Goal: Task Accomplishment & Management: Manage account settings

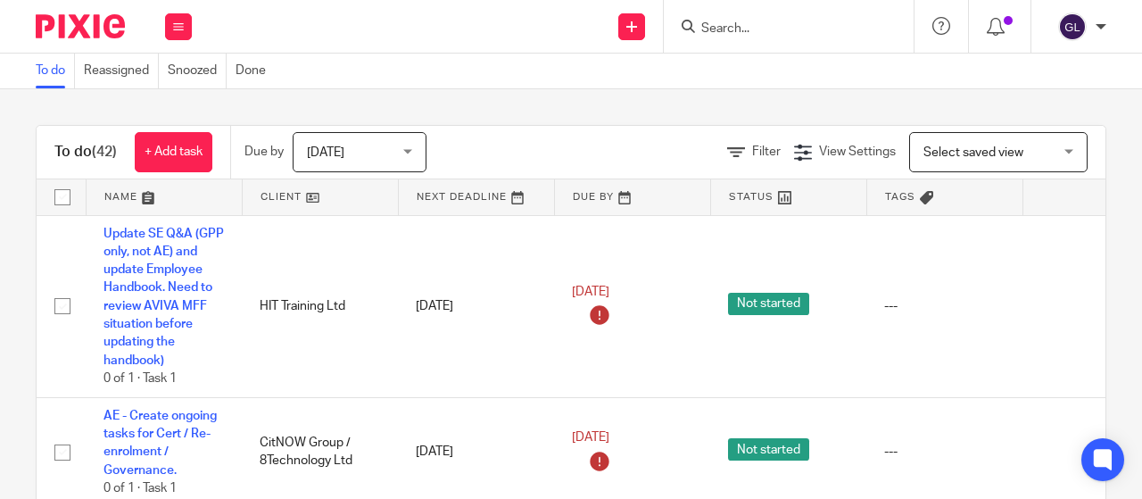
click at [718, 35] on input "Search" at bounding box center [780, 29] width 161 height 16
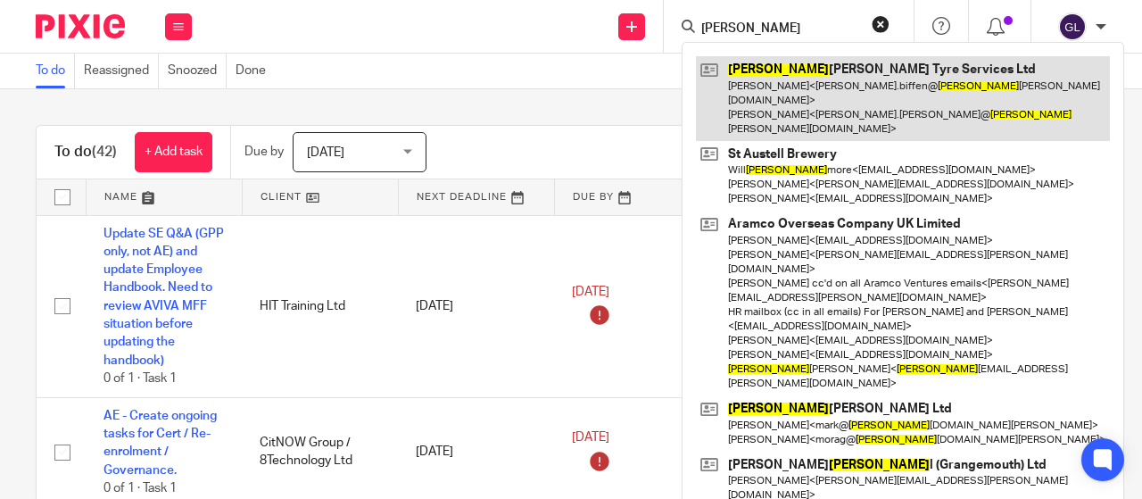
type input "michel"
click at [755, 74] on link at bounding box center [903, 98] width 414 height 85
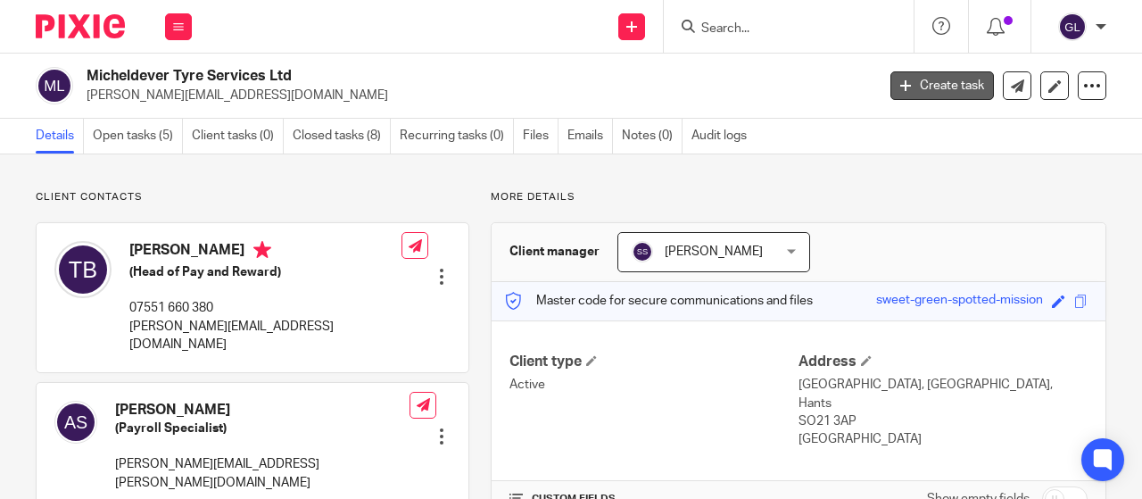
click at [936, 79] on link "Create task" at bounding box center [943, 85] width 104 height 29
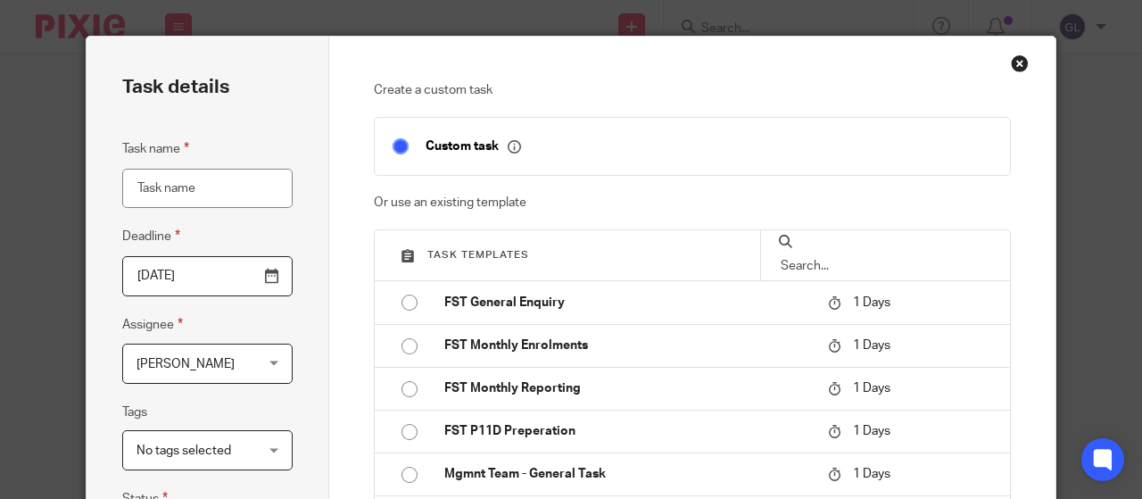
click at [151, 189] on input "Task name" at bounding box center [207, 189] width 170 height 40
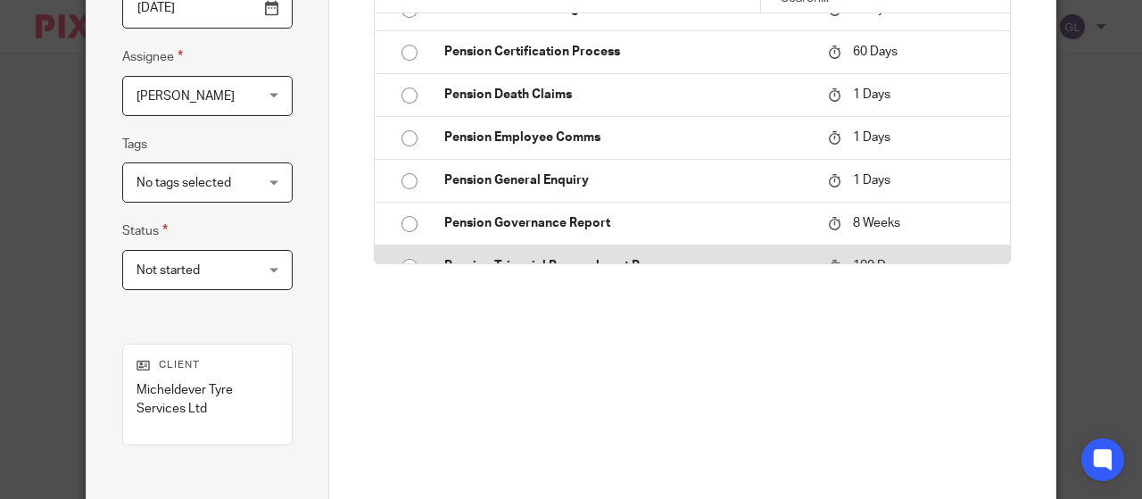
scroll to position [268, 0]
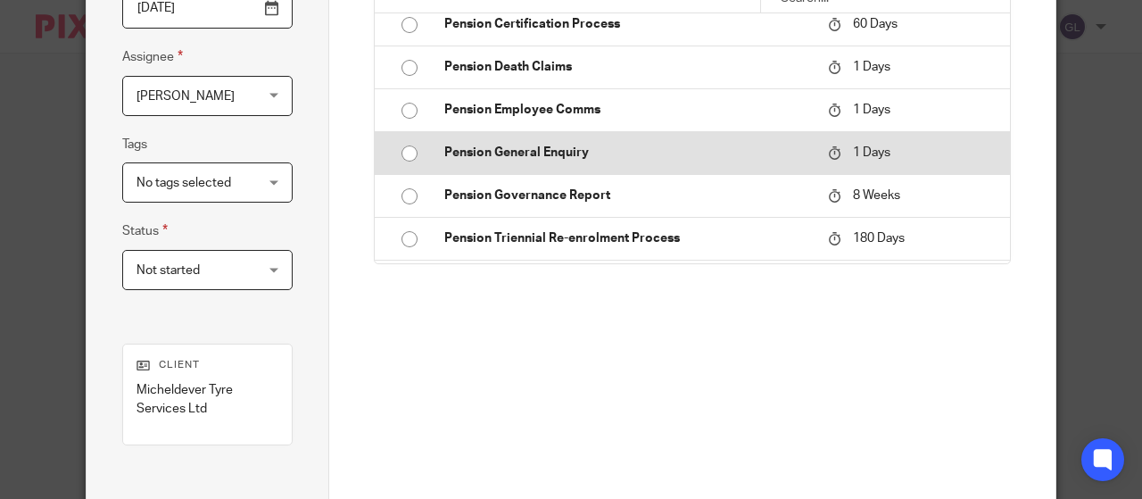
type input "weekly opt out reports"
click at [519, 153] on p "Pension General Enquiry" at bounding box center [627, 153] width 367 height 18
type input "2025-09-16"
checkbox input "false"
radio input "true"
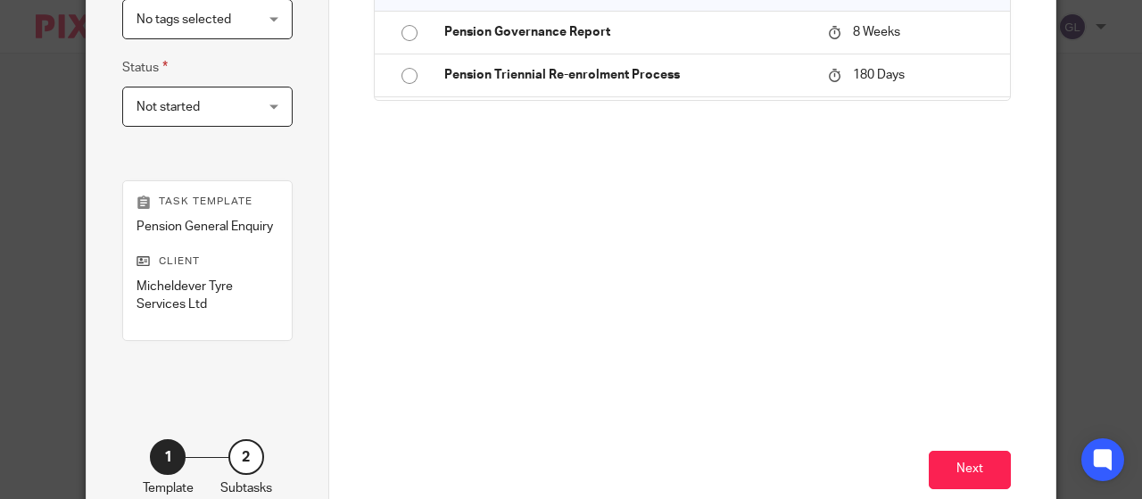
scroll to position [501, 0]
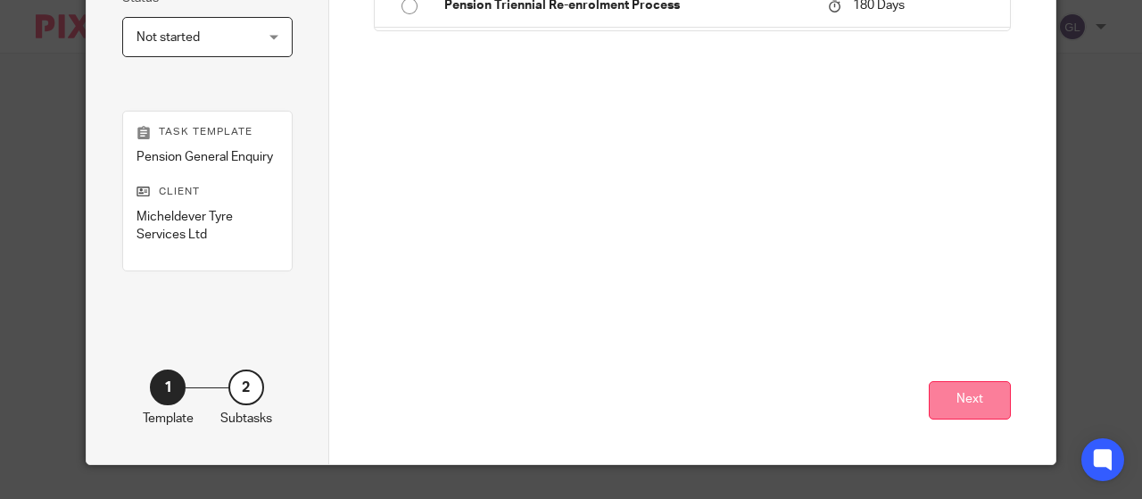
click at [978, 401] on button "Next" at bounding box center [970, 400] width 82 height 38
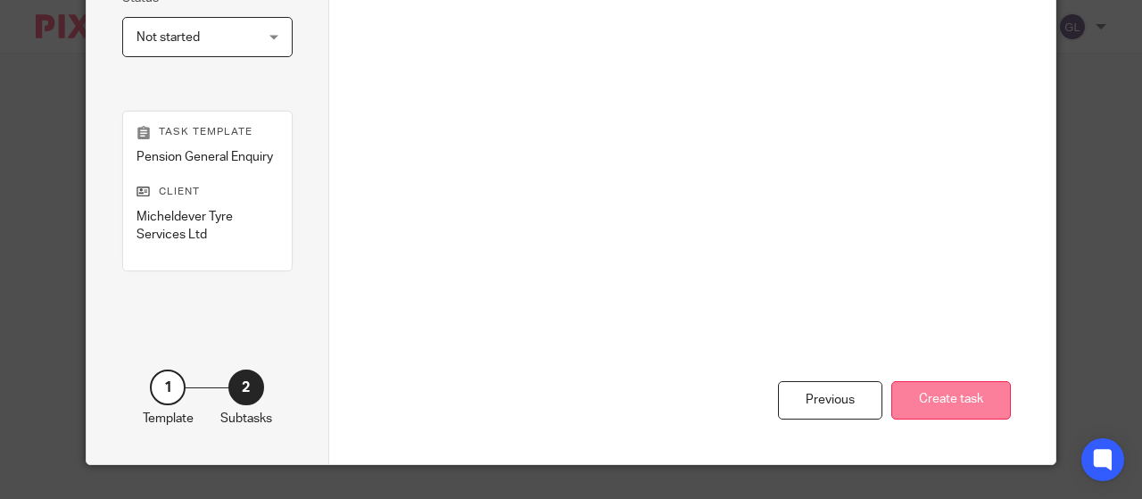
click at [948, 396] on button "Create task" at bounding box center [952, 400] width 120 height 38
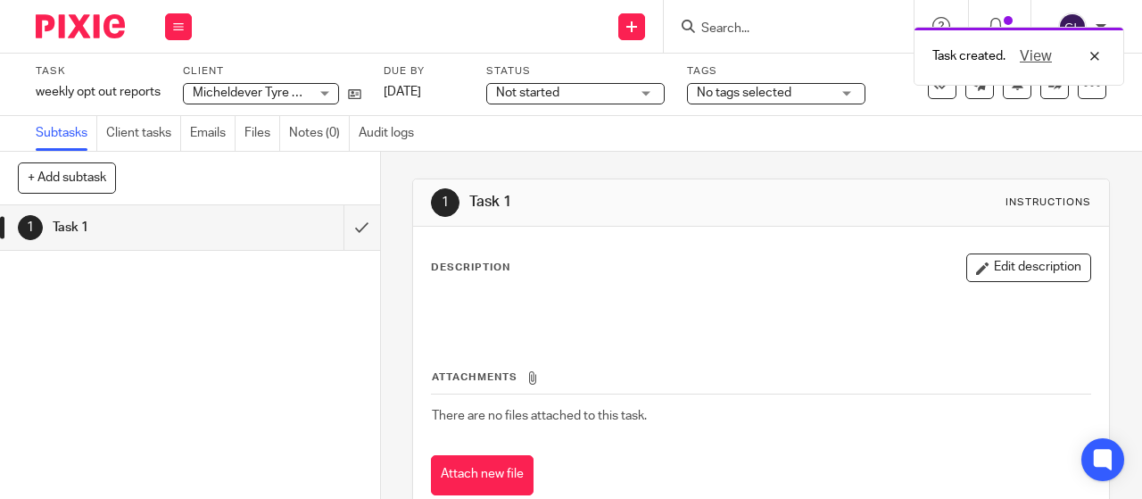
click at [587, 96] on span "Not started" at bounding box center [563, 93] width 134 height 19
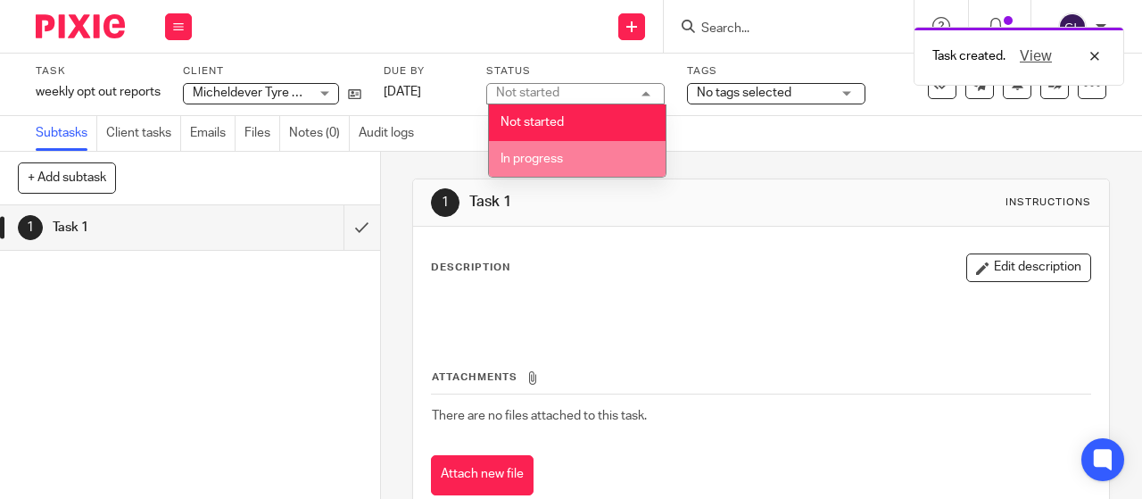
click at [548, 156] on span "In progress" at bounding box center [532, 159] width 62 height 12
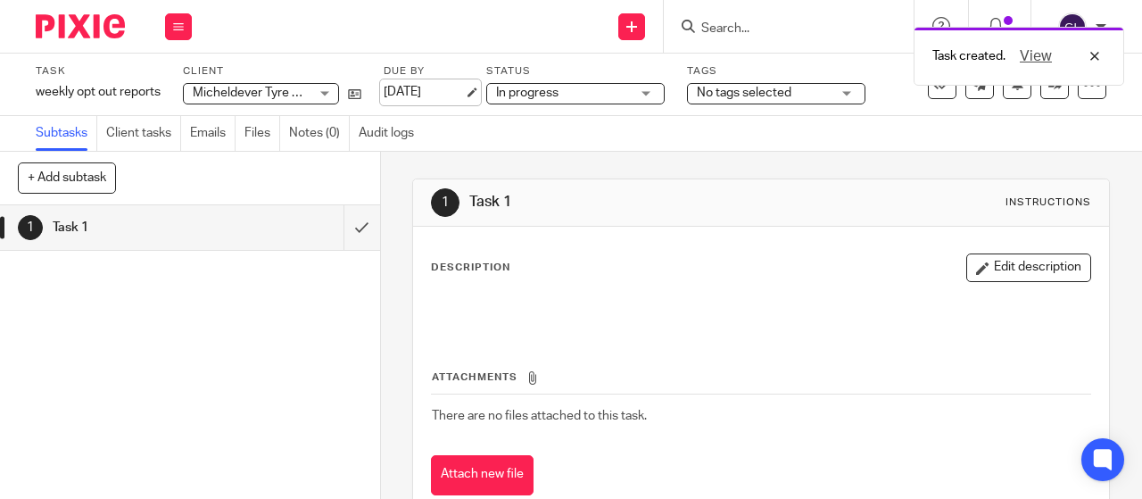
click at [411, 90] on link "16 Sep 2025" at bounding box center [424, 92] width 80 height 19
click at [190, 26] on button at bounding box center [178, 26] width 27 height 27
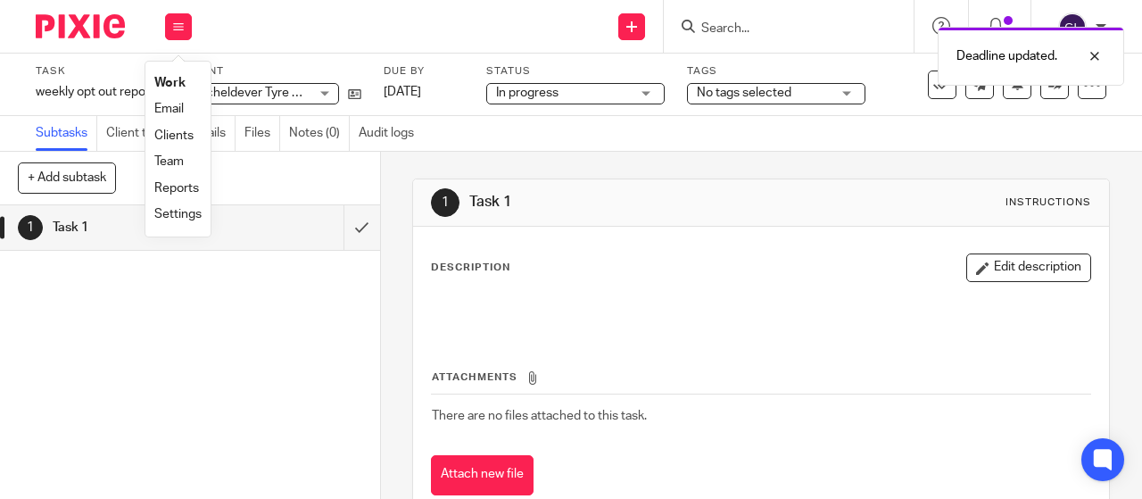
click at [167, 85] on link "Work" at bounding box center [169, 83] width 31 height 12
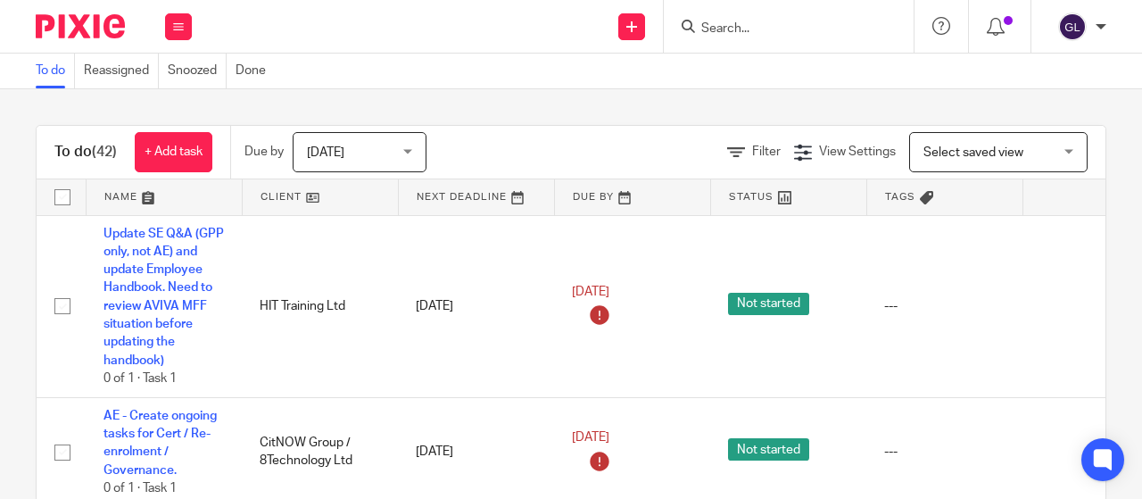
click at [732, 20] on form at bounding box center [795, 26] width 190 height 22
click at [732, 21] on input "Search" at bounding box center [780, 29] width 161 height 16
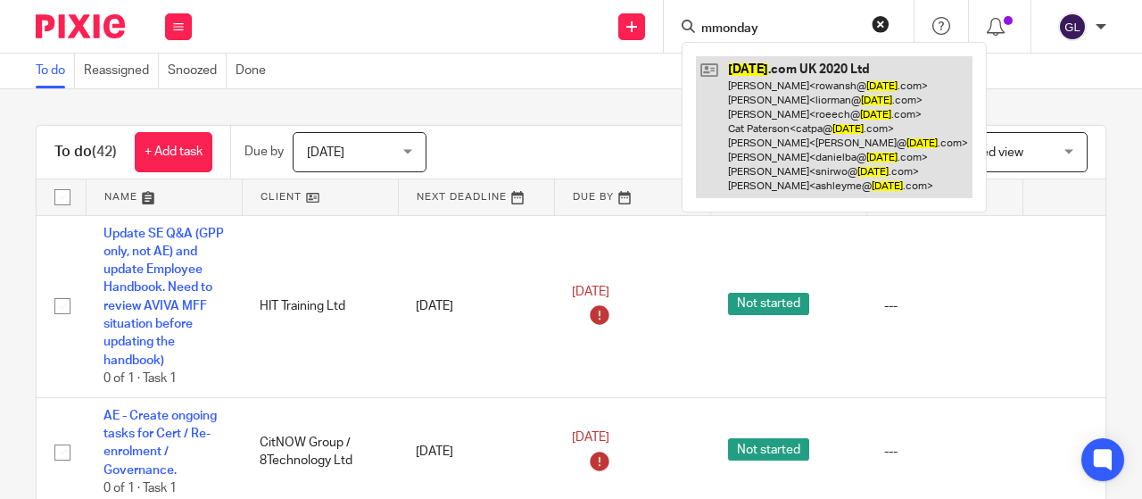
type input "mmonday"
click at [769, 71] on link at bounding box center [834, 127] width 277 height 142
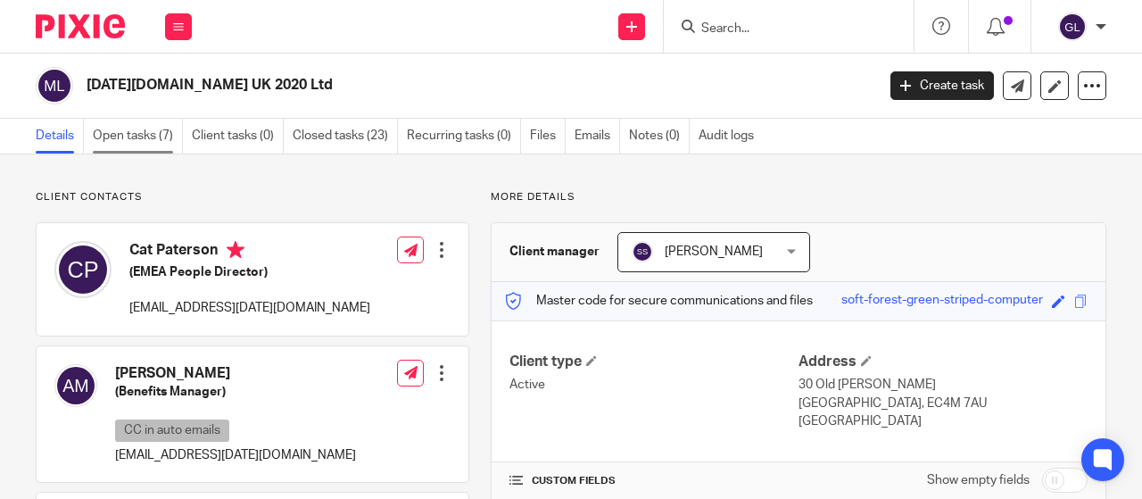
click at [115, 135] on link "Open tasks (7)" at bounding box center [138, 136] width 90 height 35
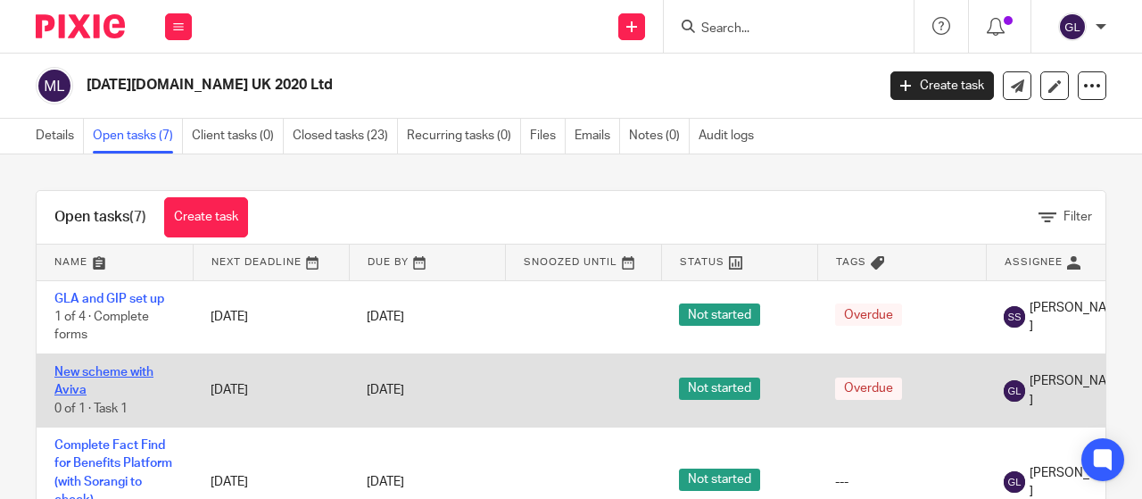
click at [118, 372] on link "New scheme with Aviva" at bounding box center [103, 381] width 99 height 30
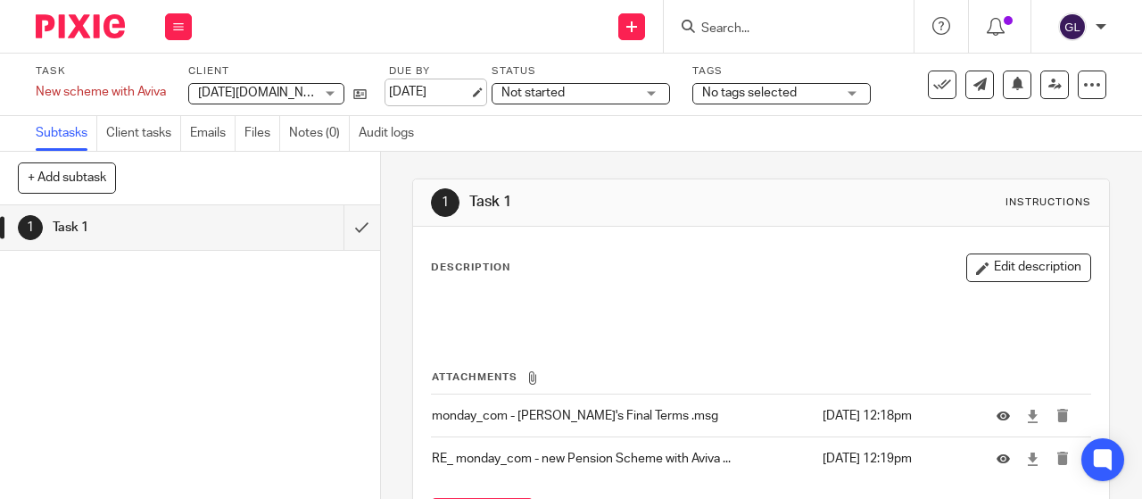
click at [429, 86] on link "[DATE]" at bounding box center [429, 92] width 80 height 19
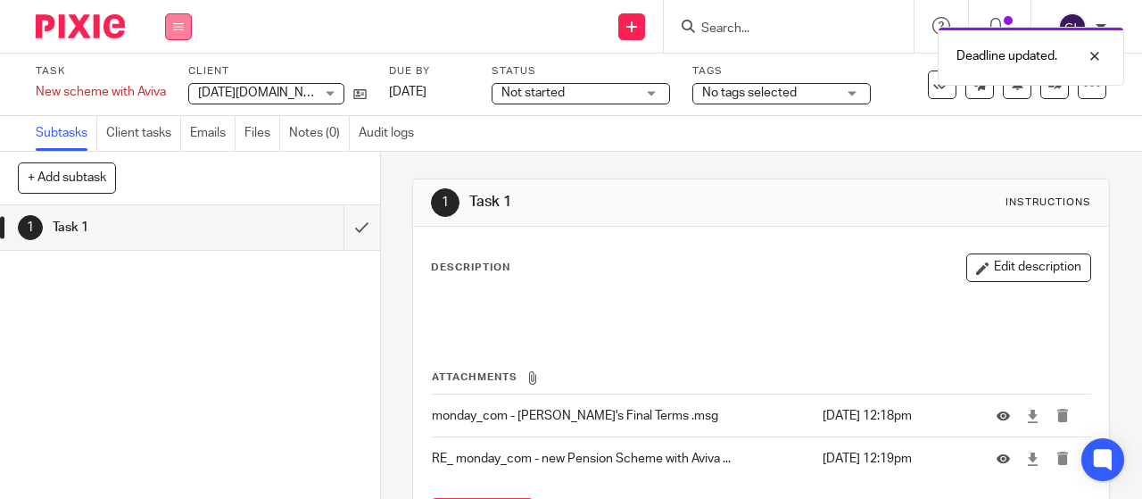
click at [171, 23] on button at bounding box center [178, 26] width 27 height 27
click at [170, 80] on link "Work" at bounding box center [169, 83] width 31 height 12
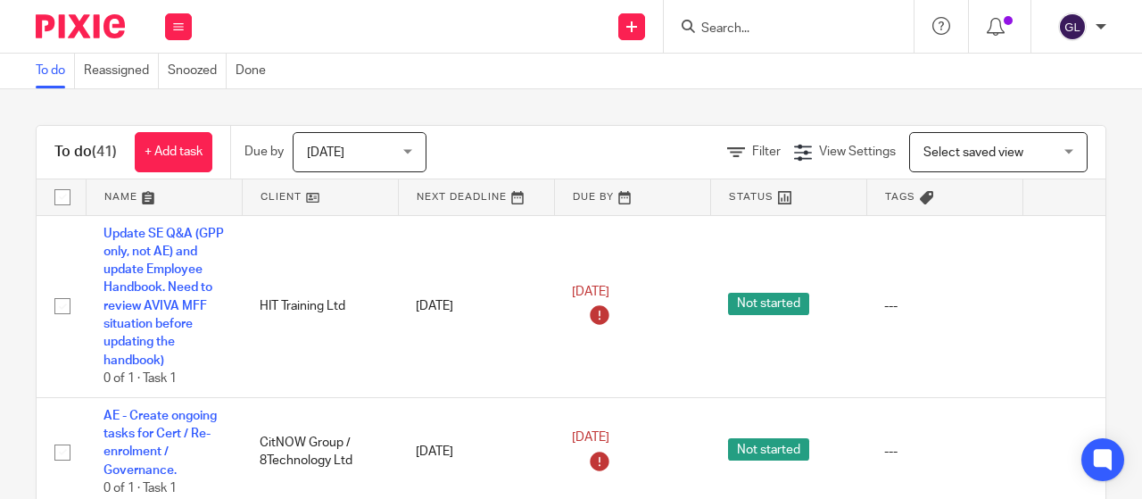
click at [795, 21] on input "Search" at bounding box center [780, 29] width 161 height 16
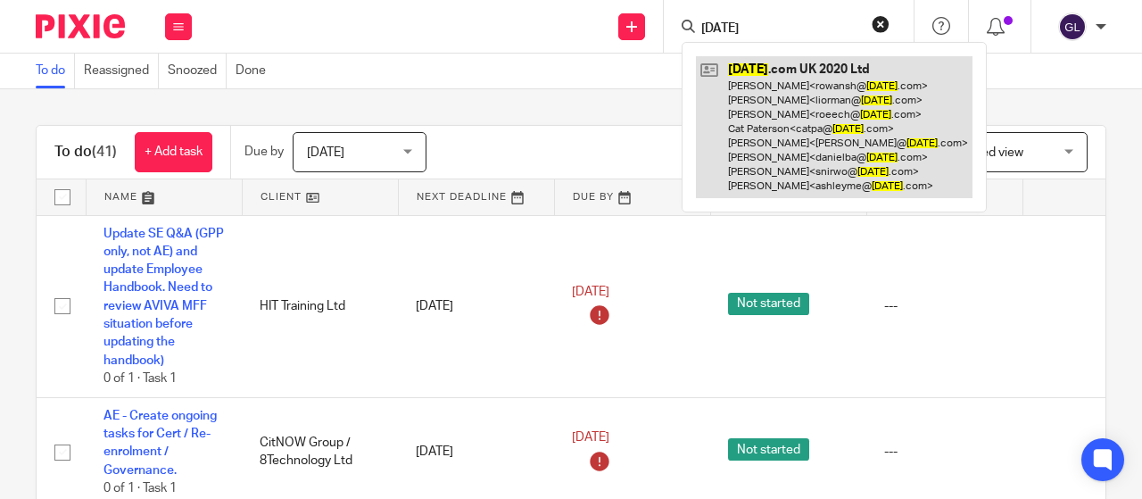
type input "monday"
click at [743, 62] on link at bounding box center [834, 127] width 277 height 142
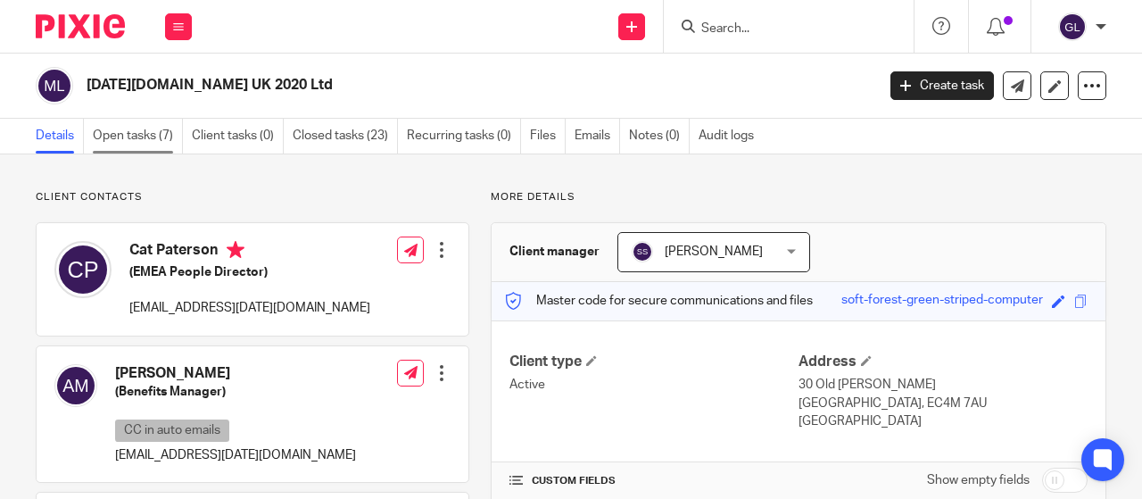
click at [134, 136] on link "Open tasks (7)" at bounding box center [138, 136] width 90 height 35
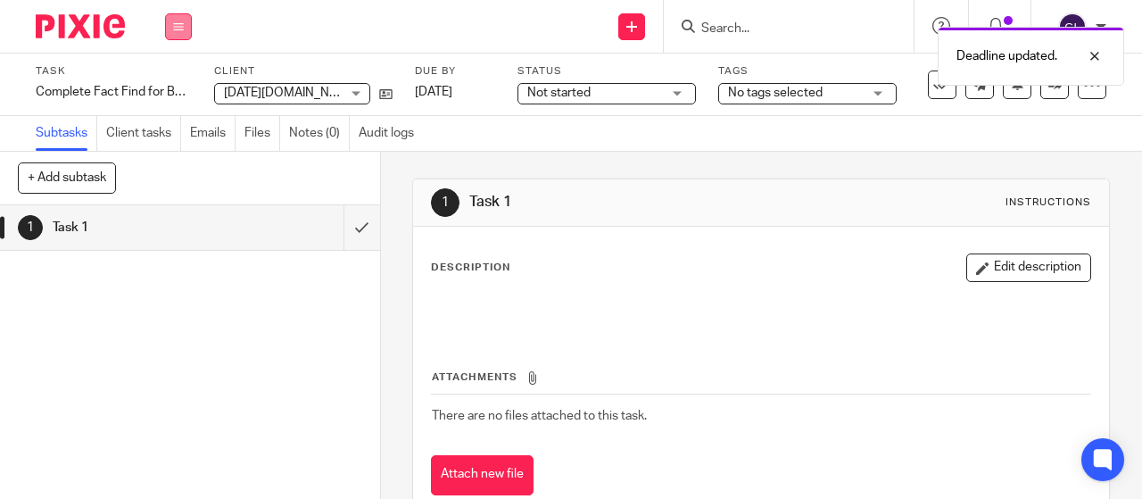
click at [177, 30] on icon at bounding box center [178, 26] width 11 height 11
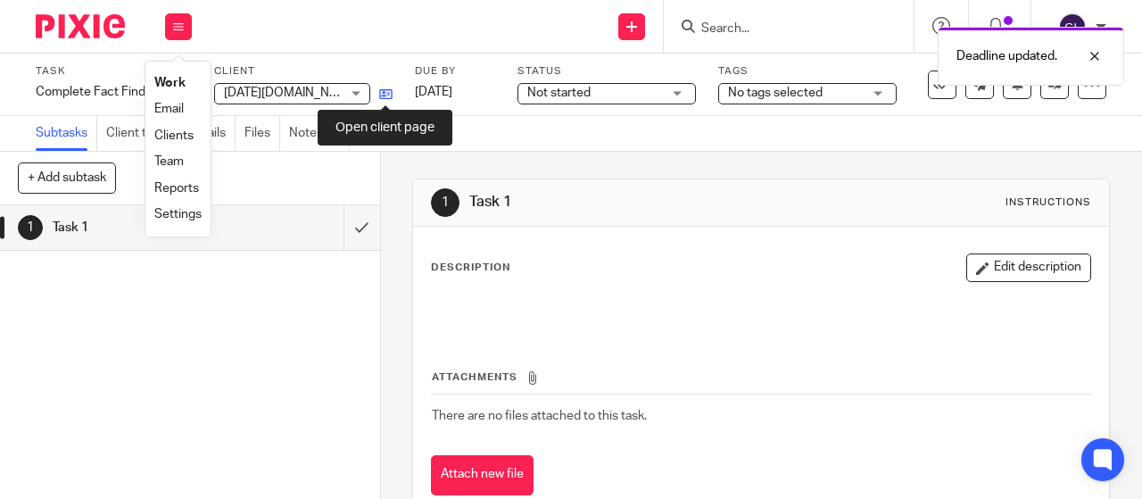
click at [384, 92] on icon at bounding box center [385, 93] width 13 height 13
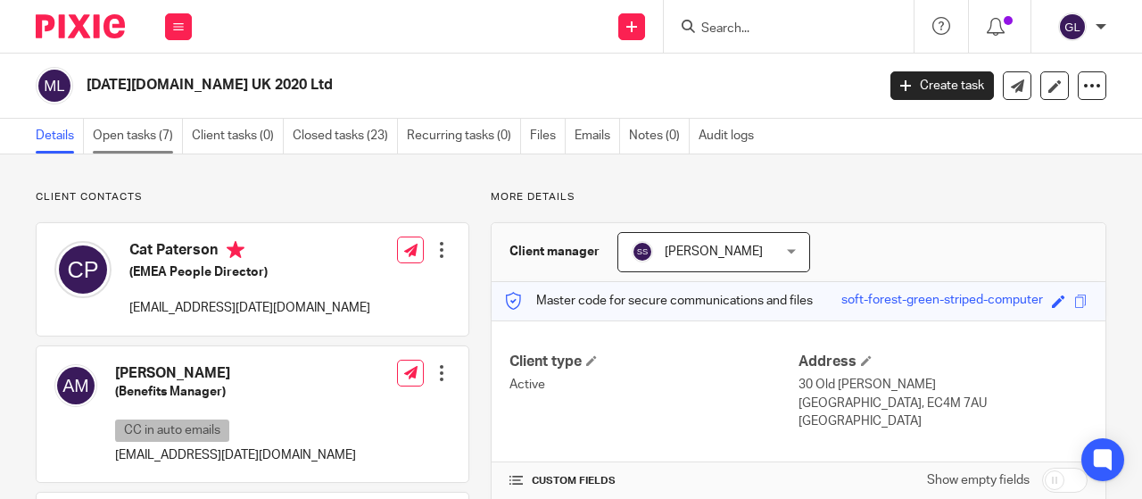
click at [127, 137] on link "Open tasks (7)" at bounding box center [138, 136] width 90 height 35
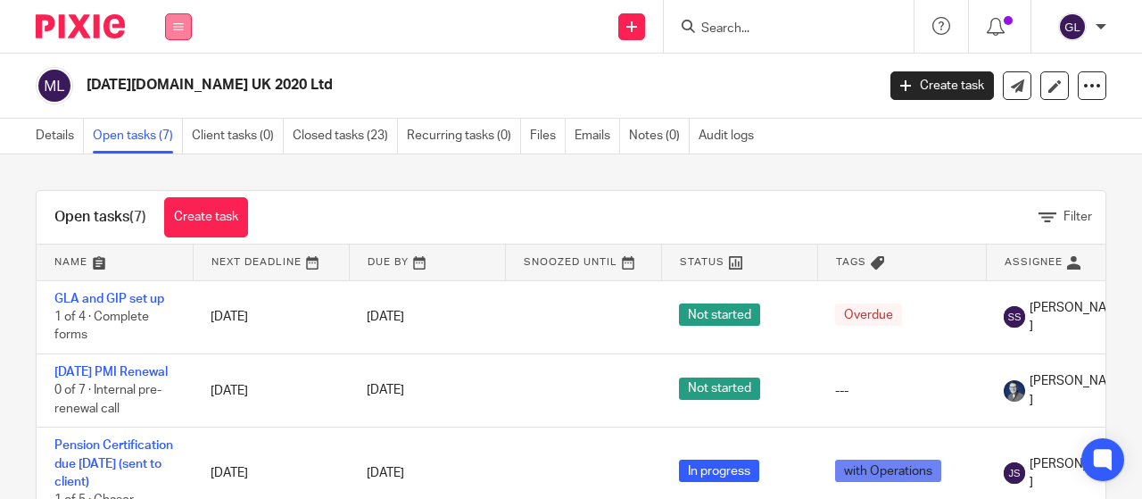
click at [186, 24] on button at bounding box center [178, 26] width 27 height 27
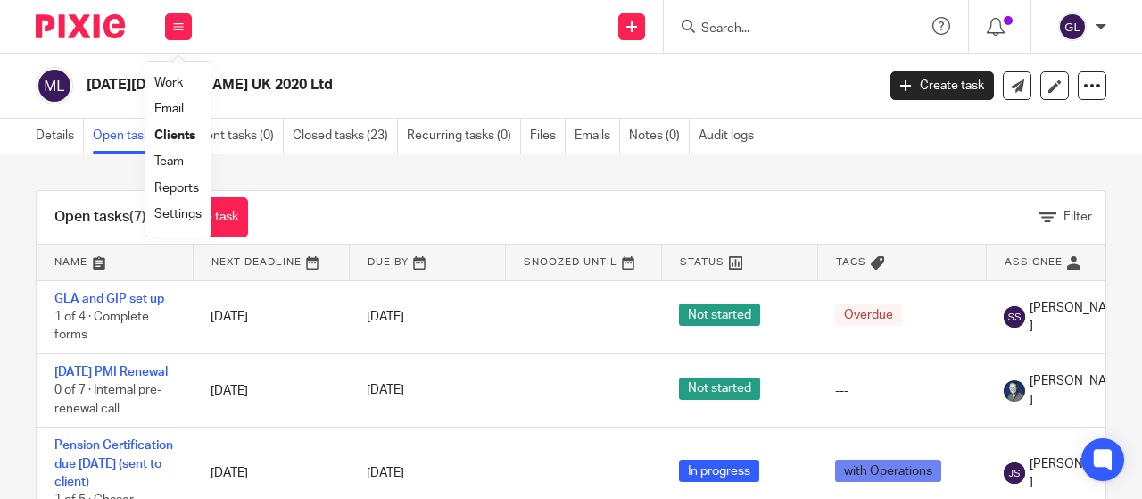
click at [176, 84] on link "Work" at bounding box center [168, 83] width 29 height 12
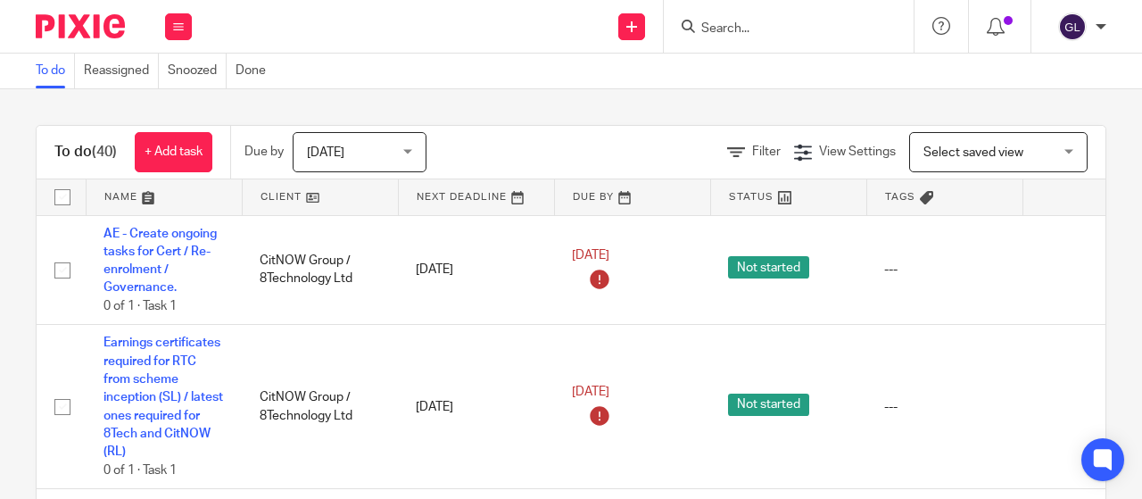
click at [714, 28] on input "Search" at bounding box center [780, 29] width 161 height 16
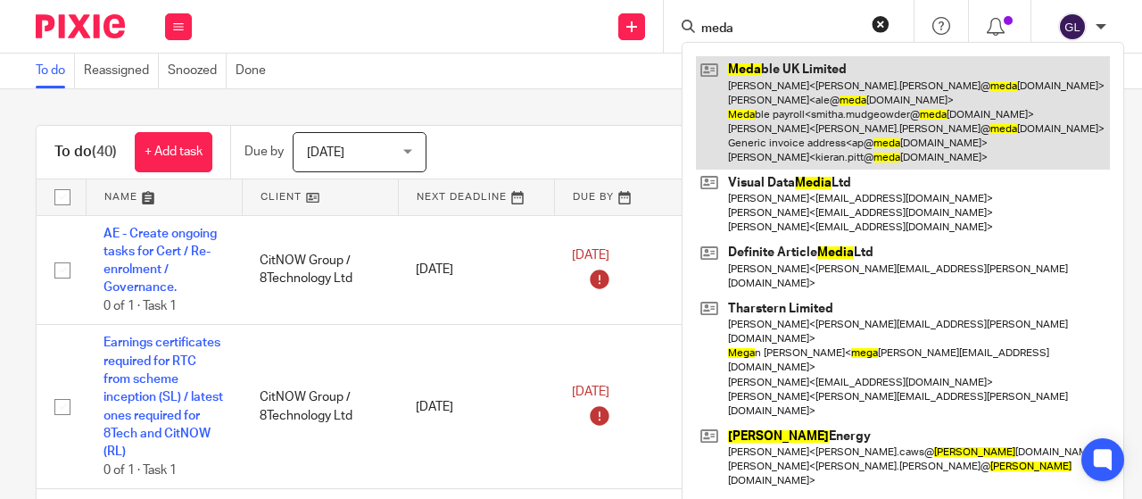
type input "meda"
click at [737, 69] on link at bounding box center [903, 112] width 414 height 113
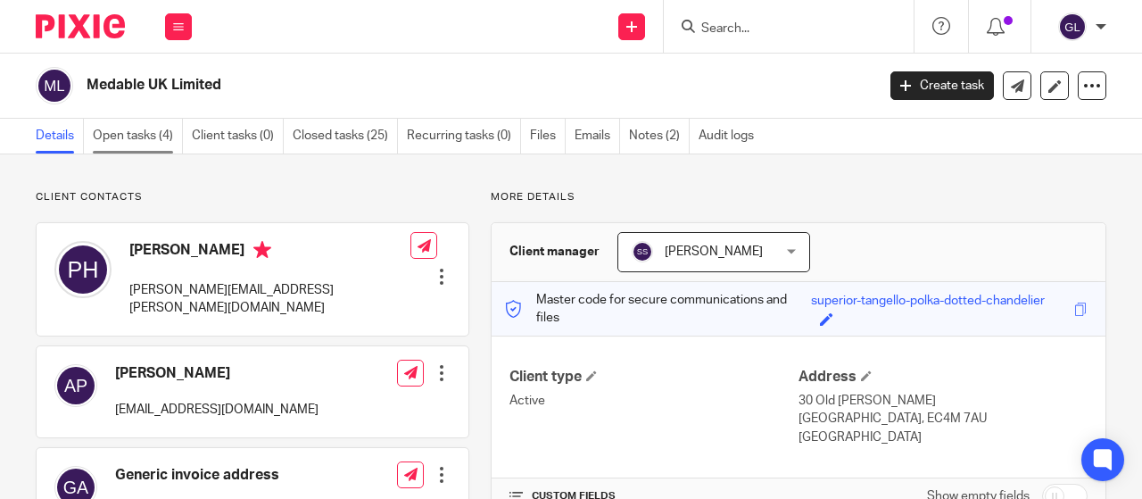
click at [137, 137] on link "Open tasks (4)" at bounding box center [138, 136] width 90 height 35
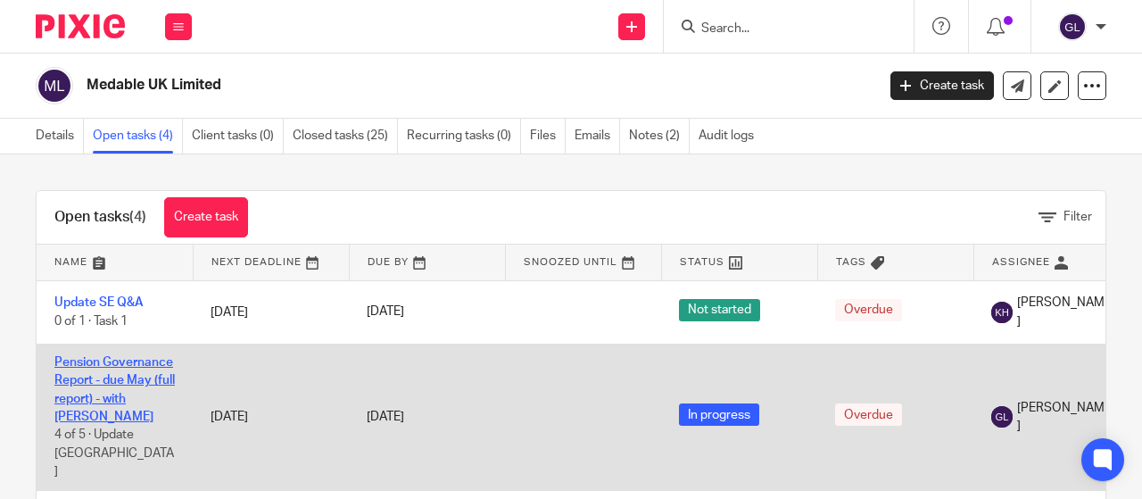
click at [90, 383] on link "Pension Governance Report - due May (full report) - with [PERSON_NAME]" at bounding box center [114, 389] width 120 height 67
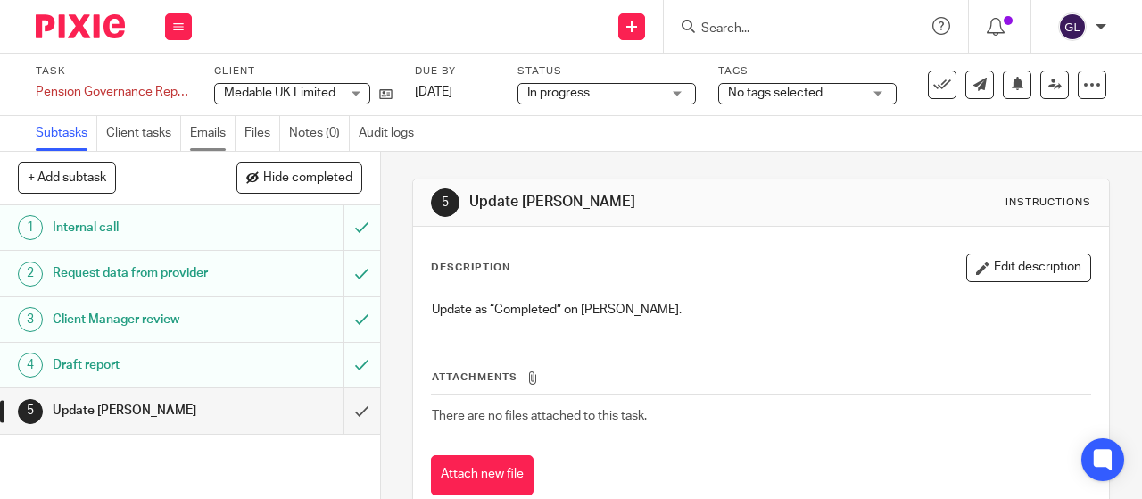
click at [208, 132] on link "Emails" at bounding box center [213, 133] width 46 height 35
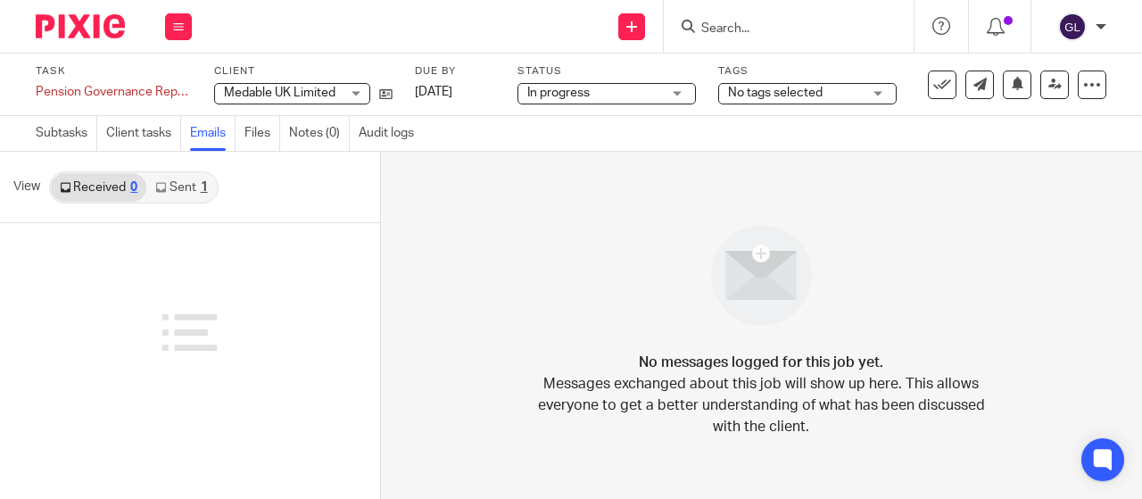
click at [179, 185] on link "Sent 1" at bounding box center [181, 187] width 70 height 29
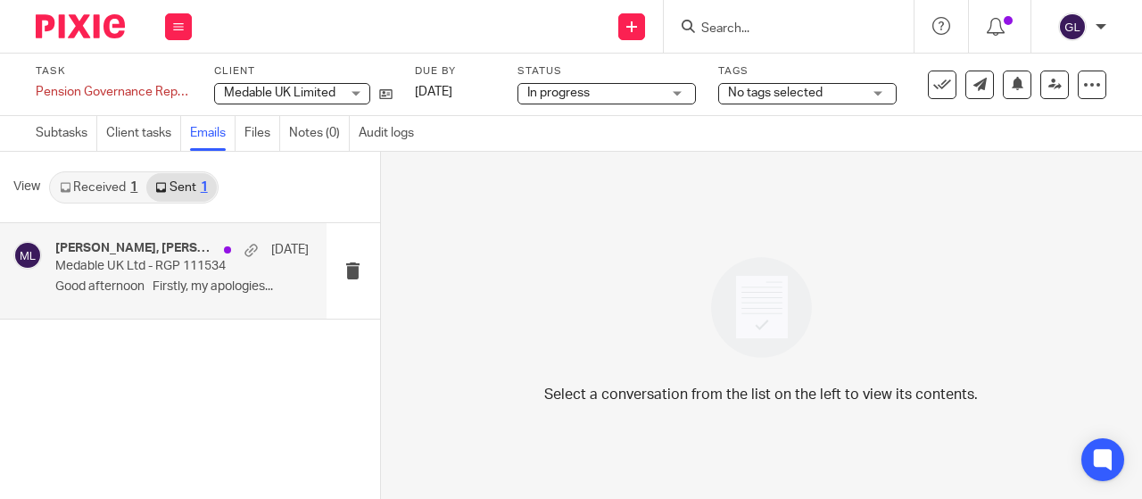
click at [175, 263] on p "Medable UK Ltd - RGP 111534" at bounding box center [156, 266] width 203 height 15
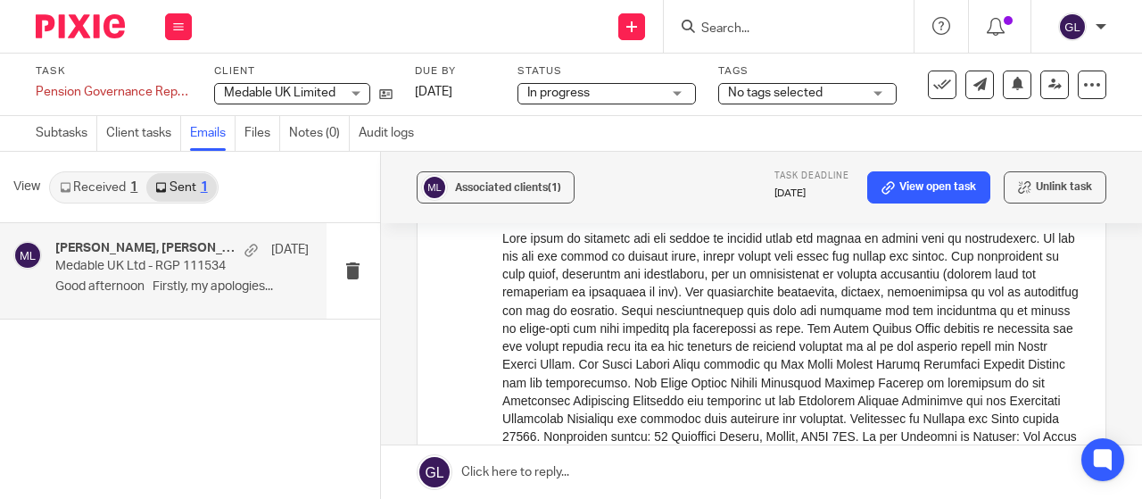
scroll to position [2180, 0]
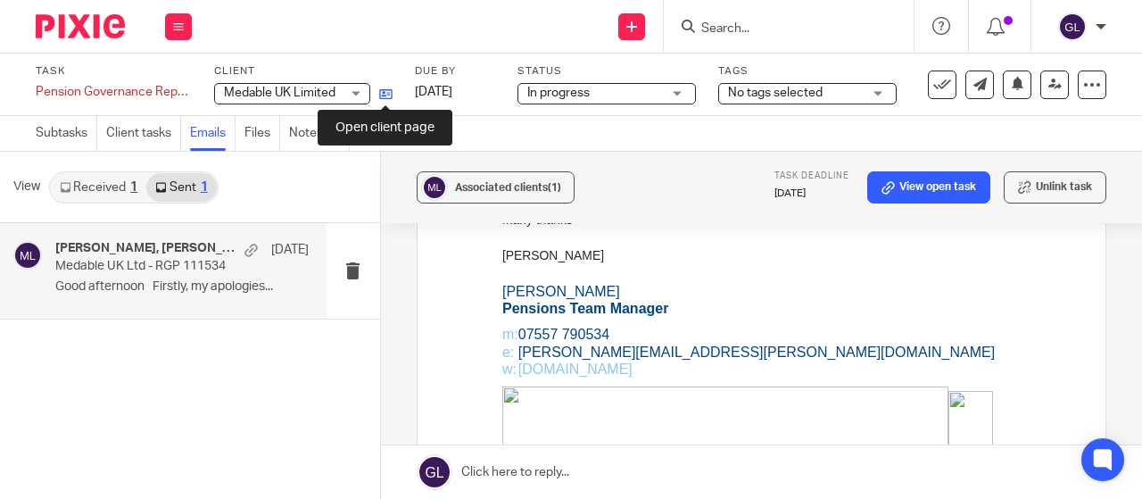
click at [386, 92] on icon at bounding box center [385, 93] width 13 height 13
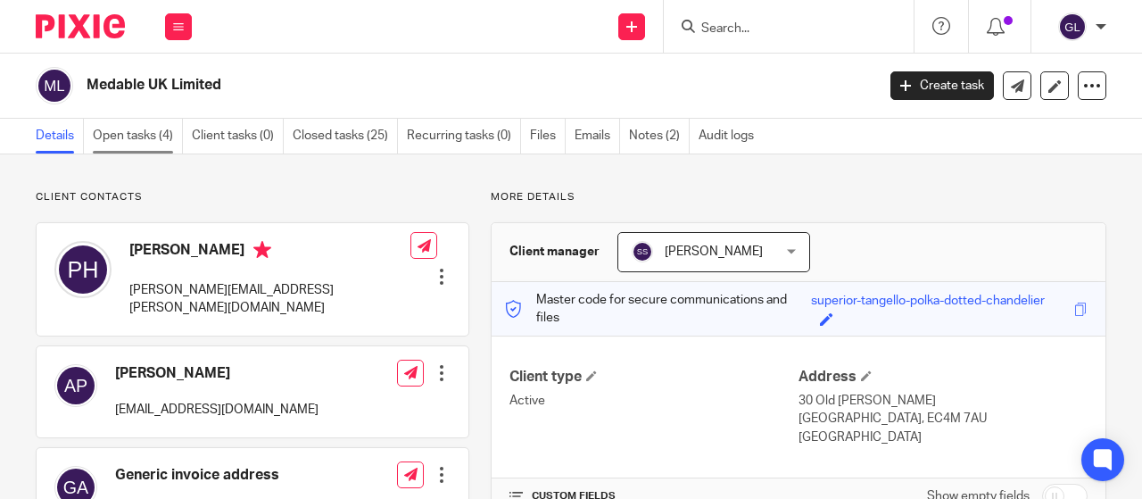
click at [119, 137] on link "Open tasks (4)" at bounding box center [138, 136] width 90 height 35
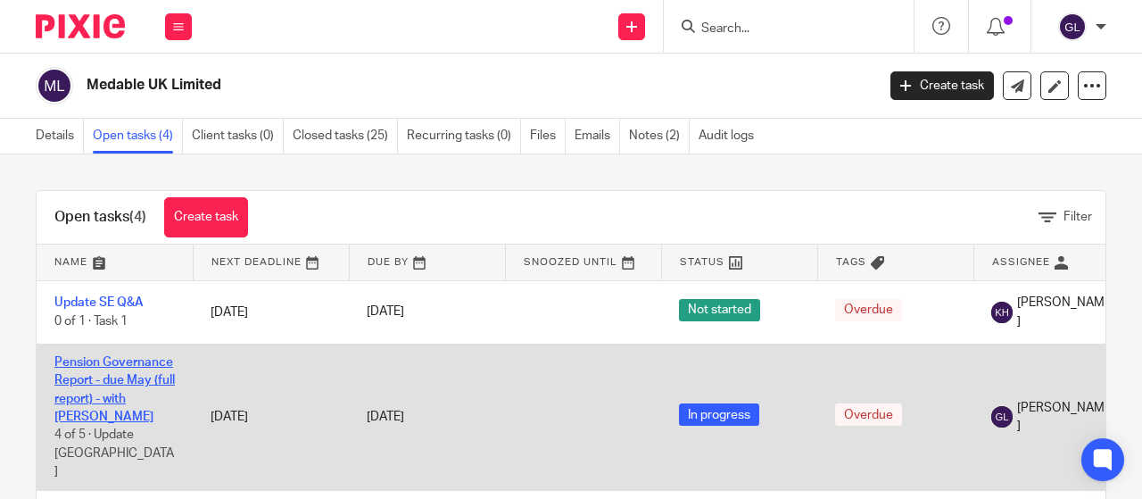
click at [105, 378] on link "Pension Governance Report - due May (full report) - with [PERSON_NAME]" at bounding box center [114, 389] width 120 height 67
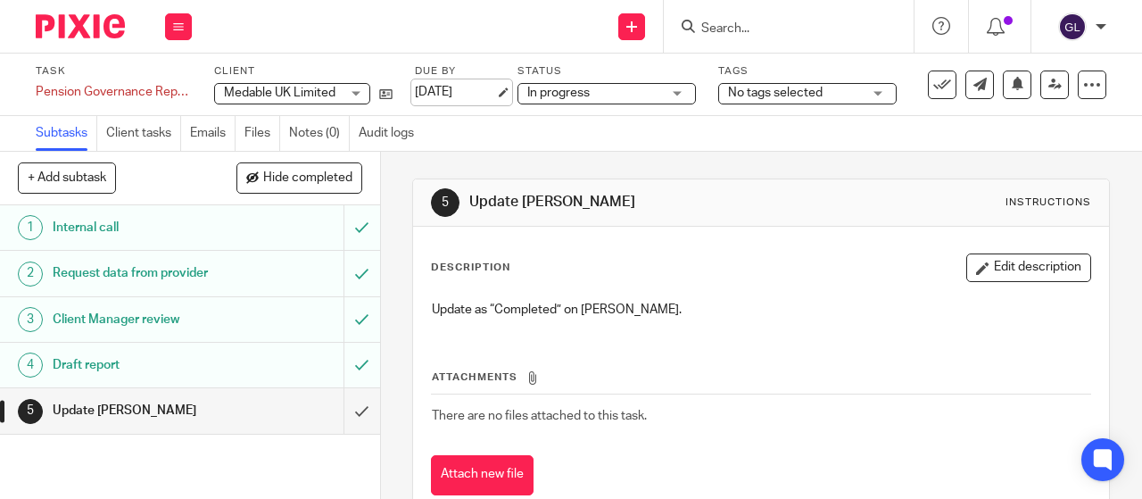
click at [459, 86] on link "[DATE]" at bounding box center [455, 92] width 80 height 19
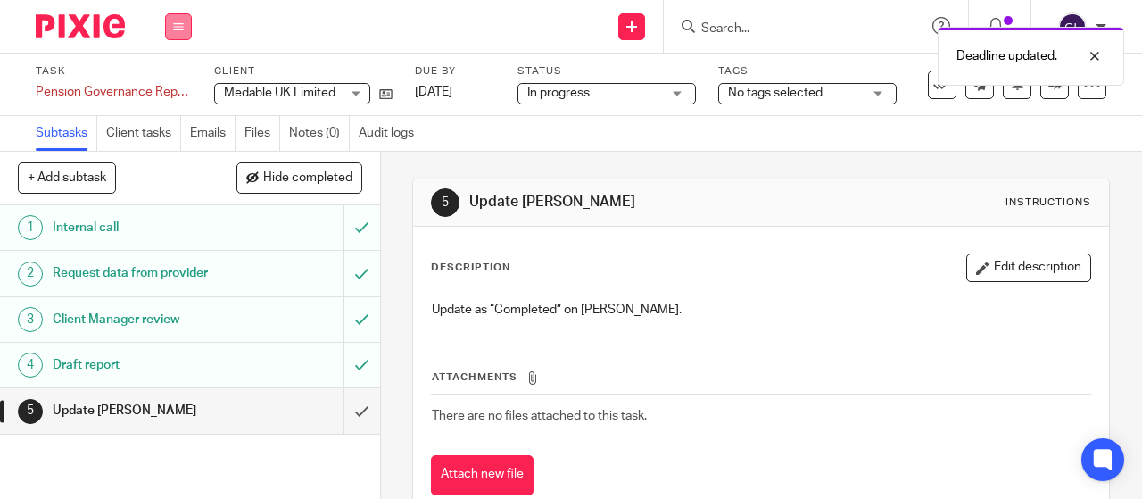
click at [186, 21] on button at bounding box center [178, 26] width 27 height 27
click at [170, 81] on link "Work" at bounding box center [169, 83] width 31 height 12
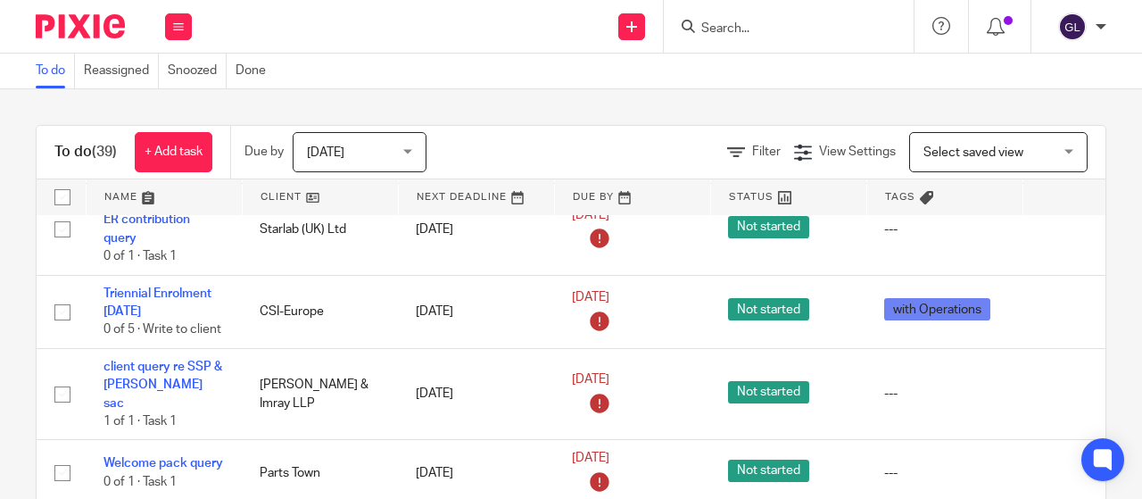
scroll to position [625, 0]
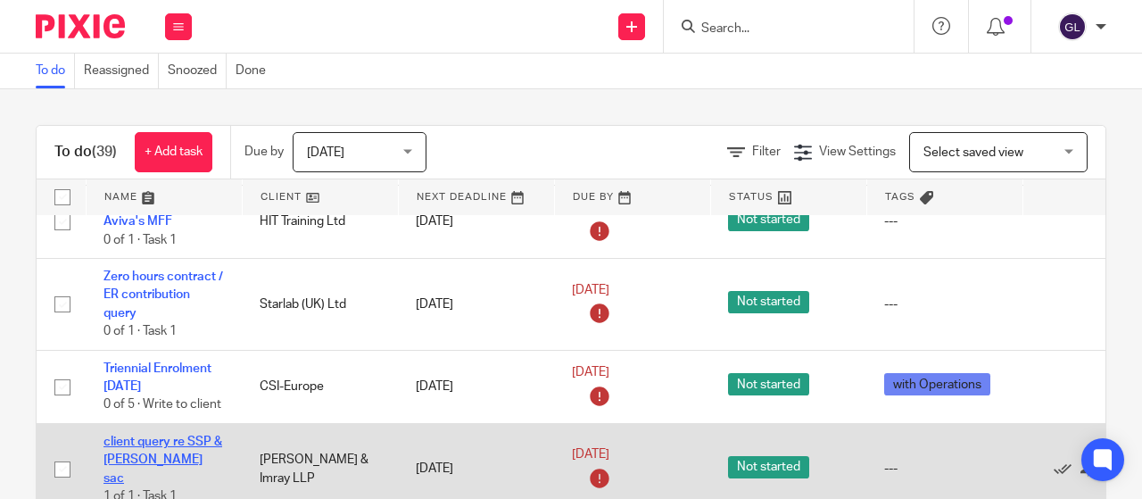
click at [127, 436] on link "client query re SSP & [PERSON_NAME] sac" at bounding box center [163, 460] width 119 height 49
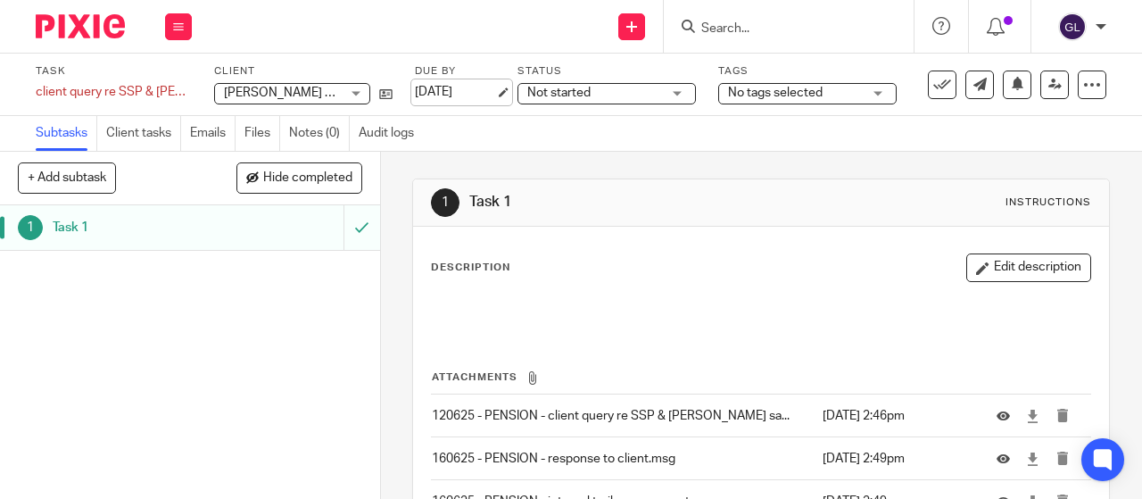
click at [460, 91] on link "[DATE]" at bounding box center [455, 92] width 80 height 19
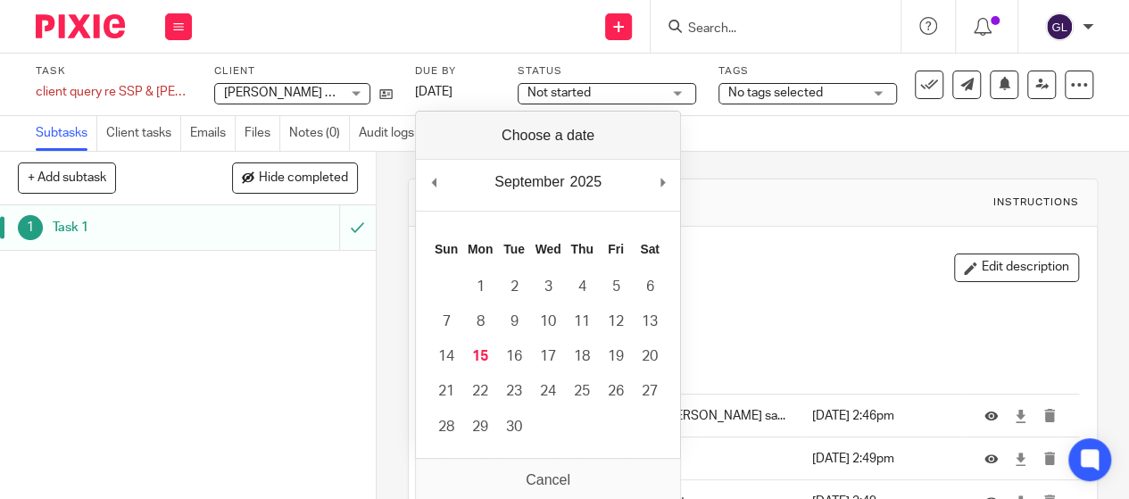
click at [646, 89] on span "Not started" at bounding box center [594, 93] width 134 height 19
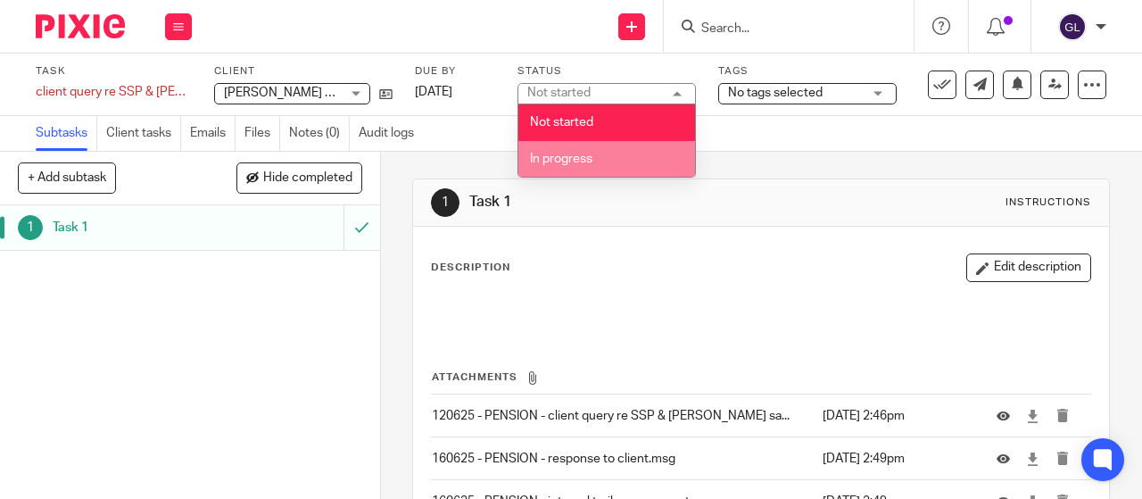
drag, startPoint x: 539, startPoint y: 156, endPoint x: 495, endPoint y: 112, distance: 61.8
click at [539, 156] on span "In progress" at bounding box center [561, 159] width 62 height 12
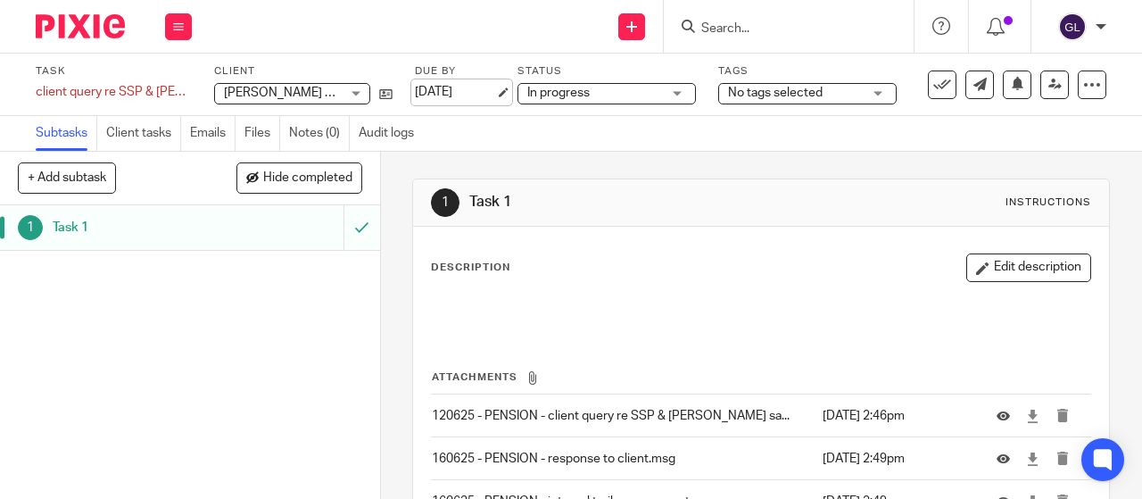
click at [481, 95] on link "[DATE]" at bounding box center [455, 92] width 80 height 19
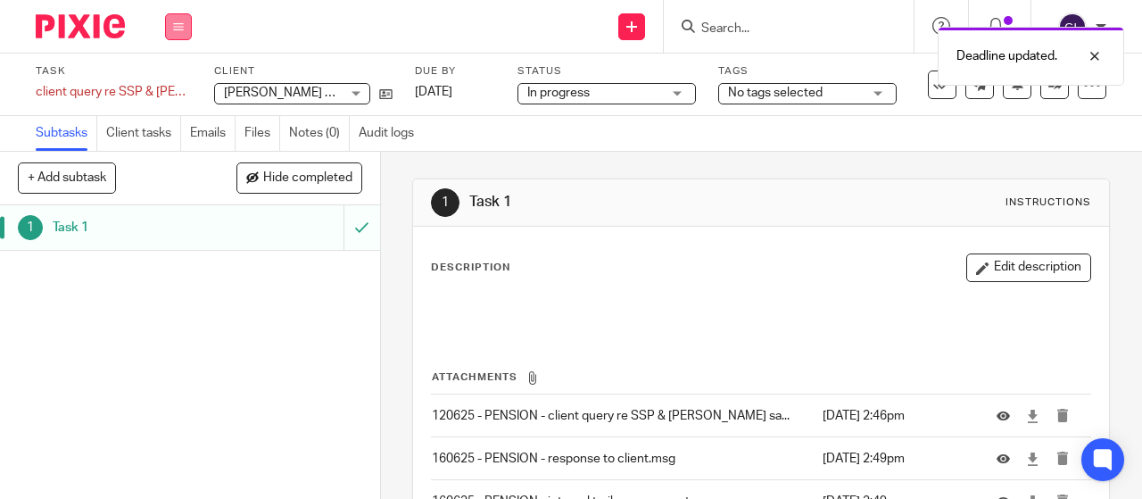
click at [178, 26] on icon at bounding box center [178, 26] width 11 height 11
click at [167, 83] on link "Work" at bounding box center [169, 83] width 31 height 12
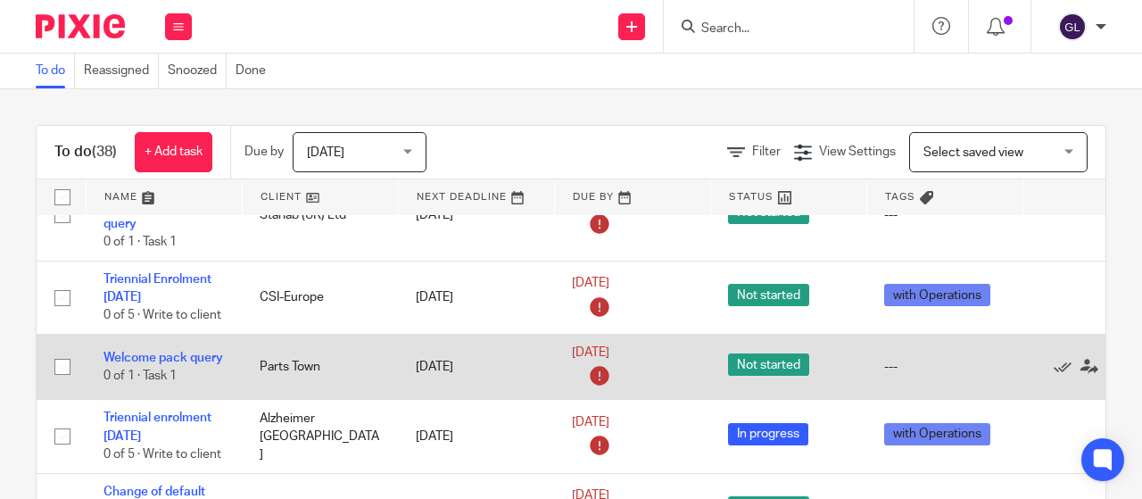
scroll to position [803, 0]
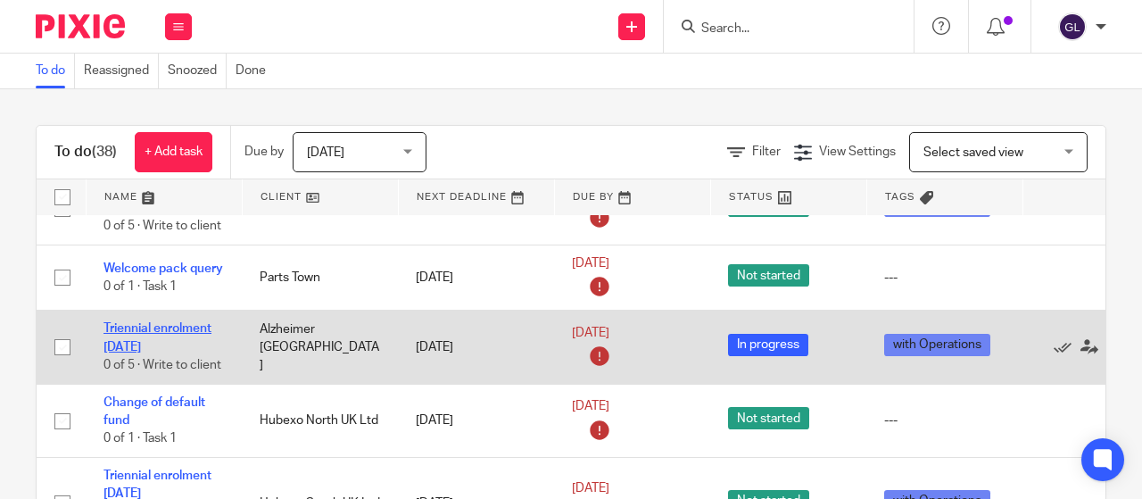
click at [140, 332] on link "Triennial enrolment 01/10/2025" at bounding box center [158, 337] width 108 height 30
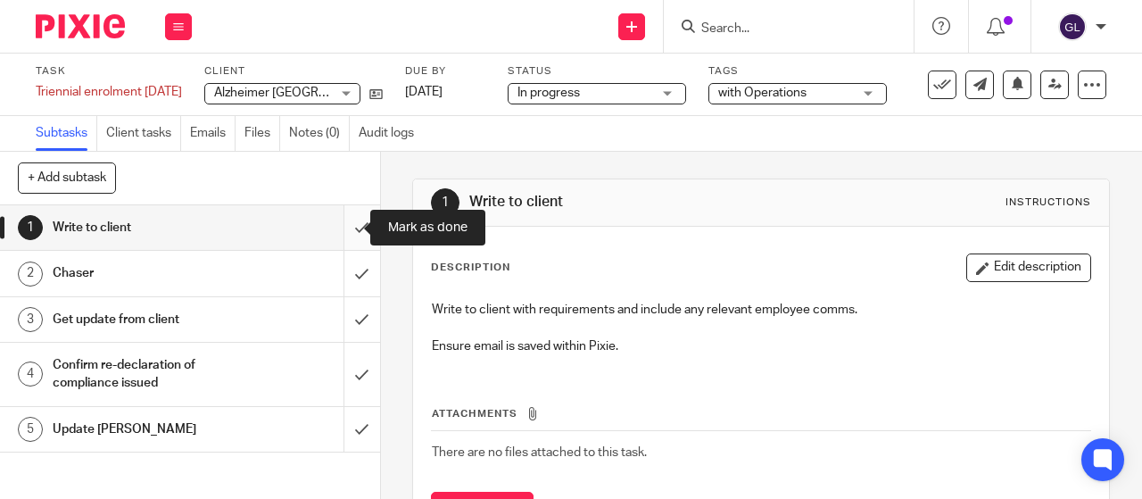
click at [344, 224] on input "submit" at bounding box center [190, 227] width 380 height 45
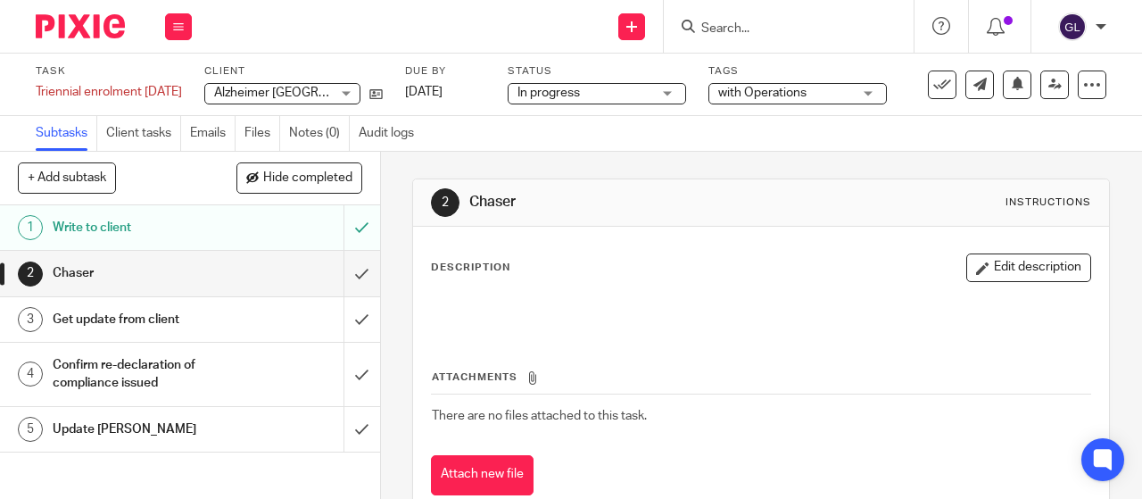
click at [752, 29] on input "Search" at bounding box center [780, 29] width 161 height 16
click at [724, 21] on input "Search" at bounding box center [780, 29] width 161 height 16
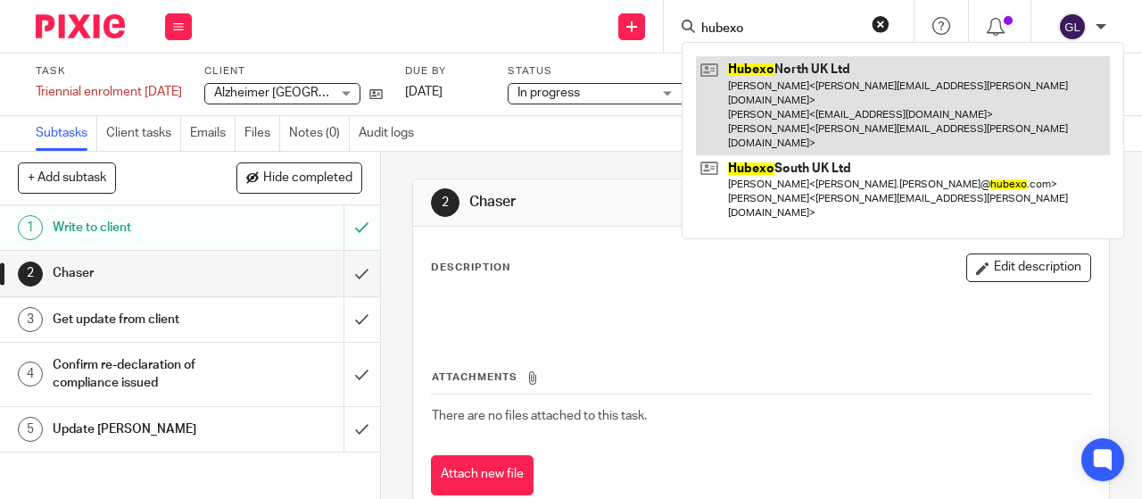
type input "hubexo"
click at [749, 67] on link at bounding box center [903, 105] width 414 height 99
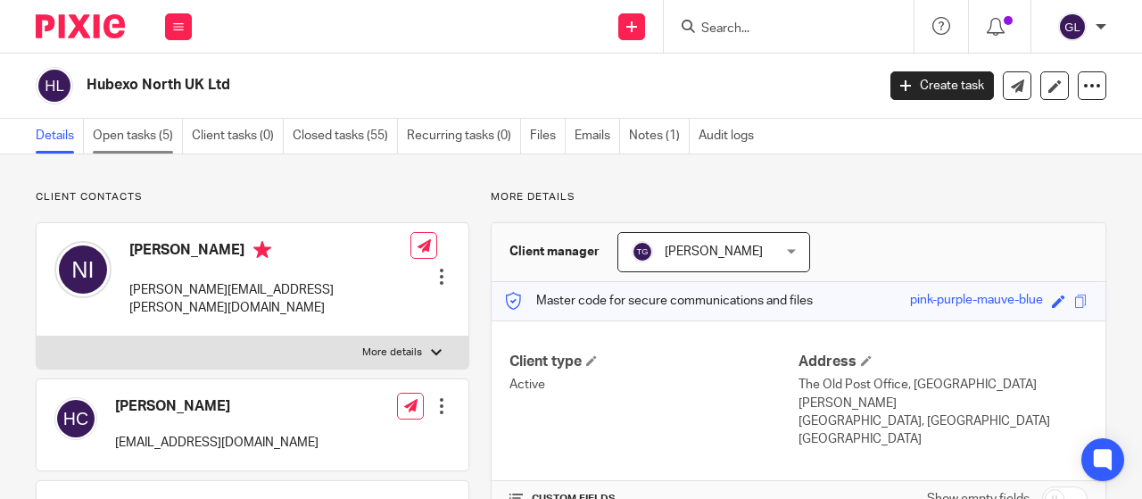
click at [137, 135] on link "Open tasks (5)" at bounding box center [138, 136] width 90 height 35
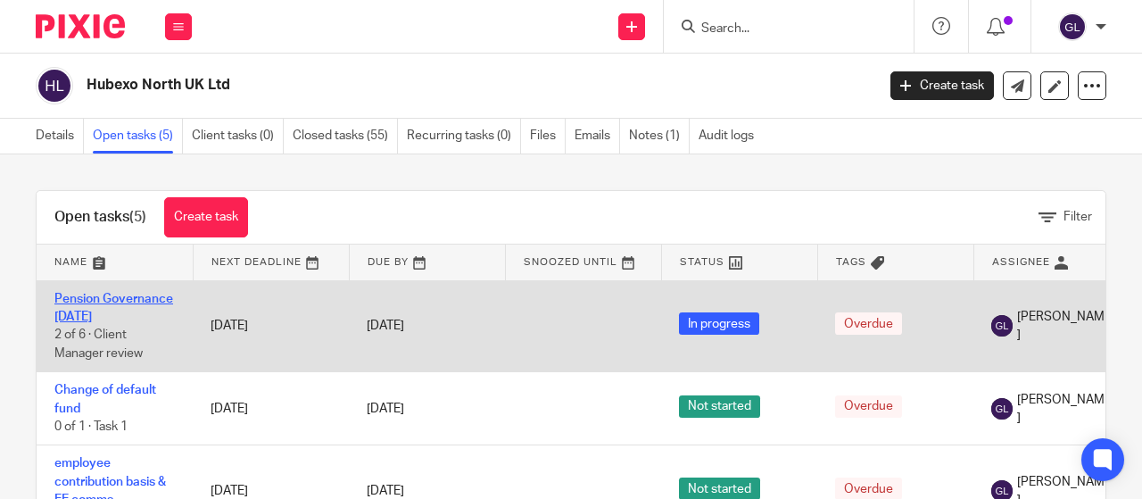
click at [77, 320] on link "Pension Governance [DATE]" at bounding box center [113, 308] width 119 height 30
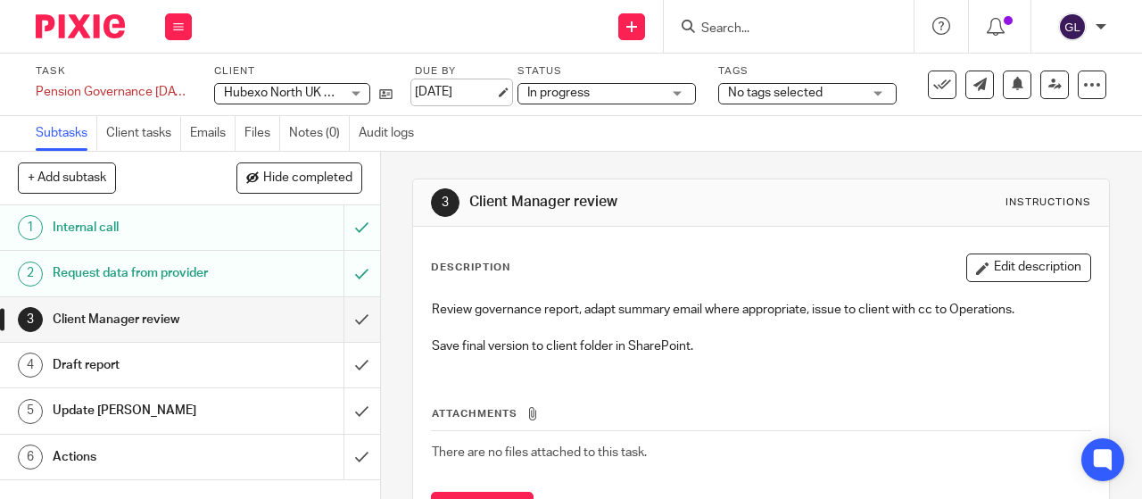
click at [444, 93] on link "12 Sep 2025" at bounding box center [455, 92] width 80 height 19
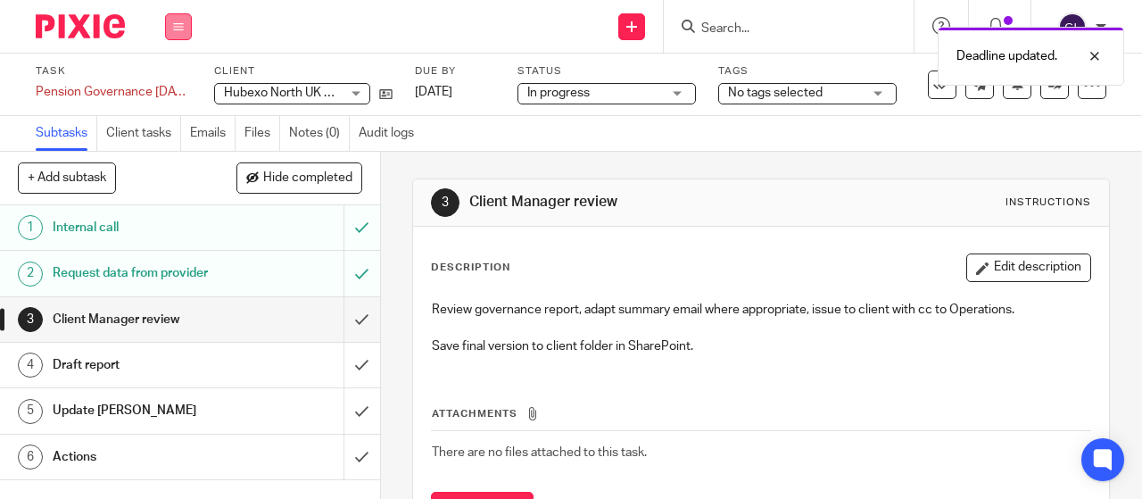
click at [174, 24] on icon at bounding box center [178, 26] width 11 height 11
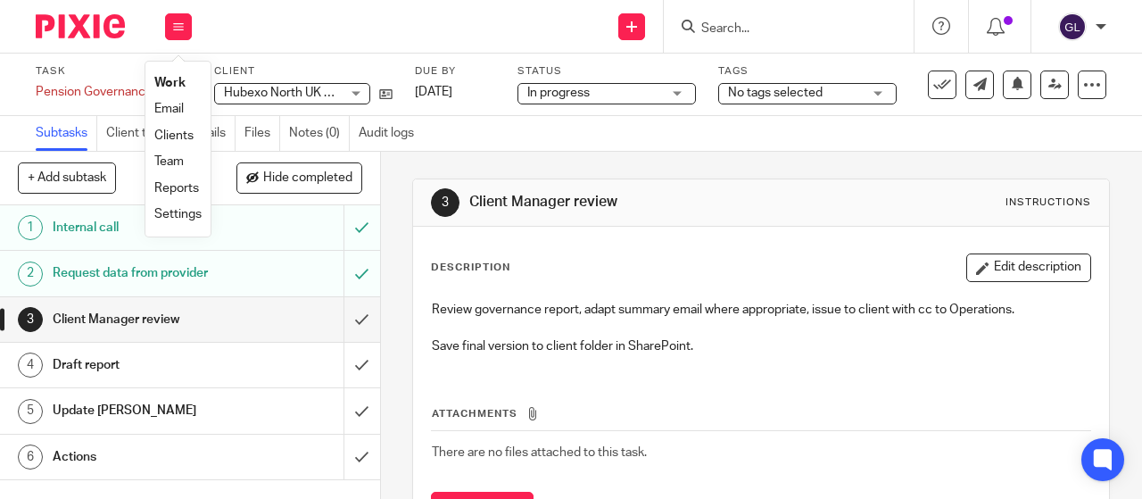
click at [171, 85] on link "Work" at bounding box center [169, 83] width 31 height 12
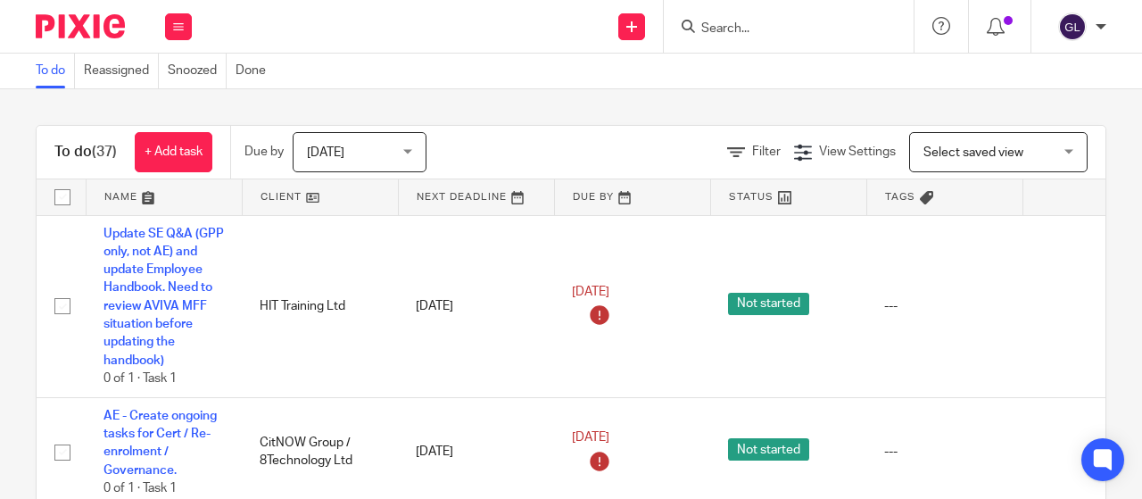
click at [750, 31] on input "Search" at bounding box center [780, 29] width 161 height 16
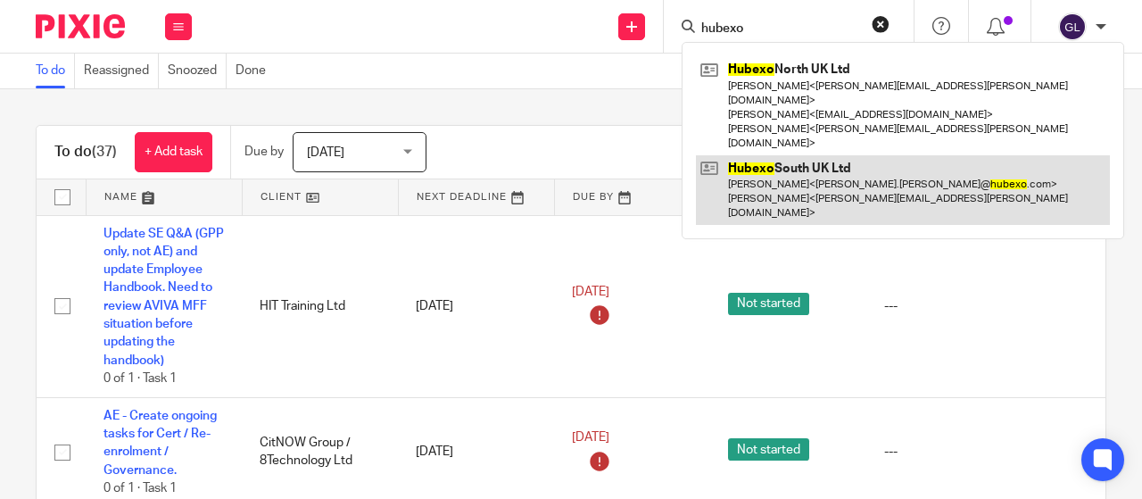
type input "hubexo"
click at [772, 155] on link at bounding box center [903, 190] width 414 height 71
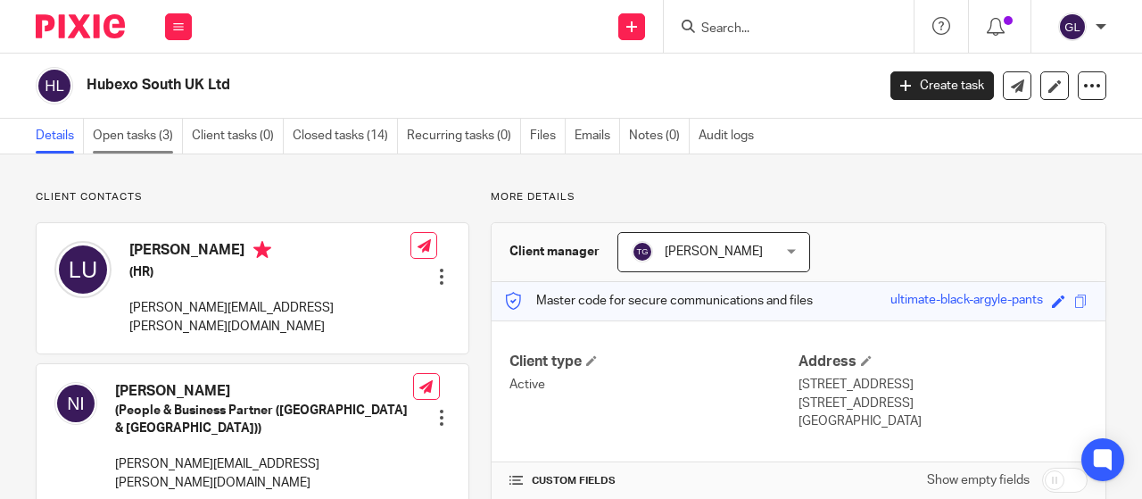
click at [116, 142] on link "Open tasks (3)" at bounding box center [138, 136] width 90 height 35
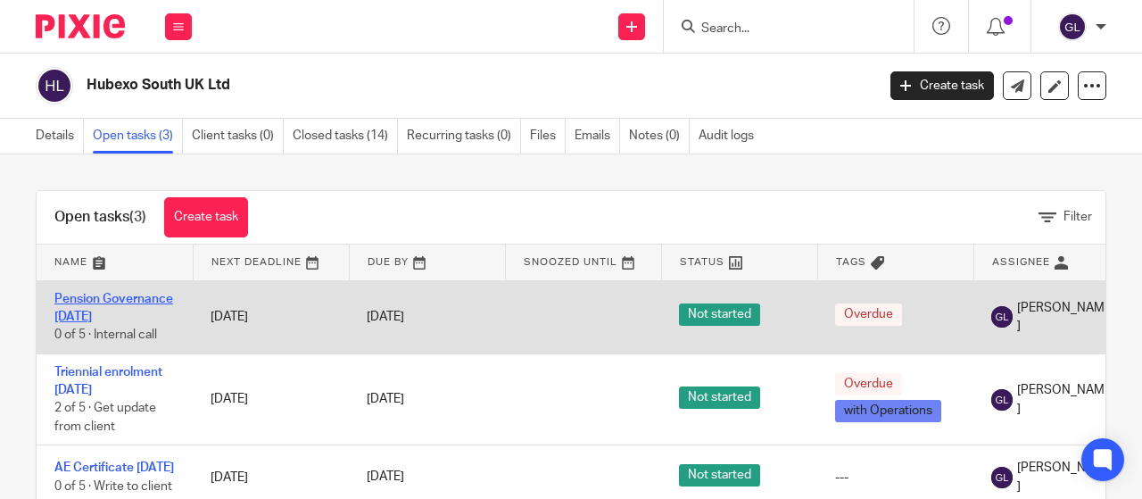
click at [104, 313] on link "Pension Governance [DATE]" at bounding box center [113, 308] width 119 height 30
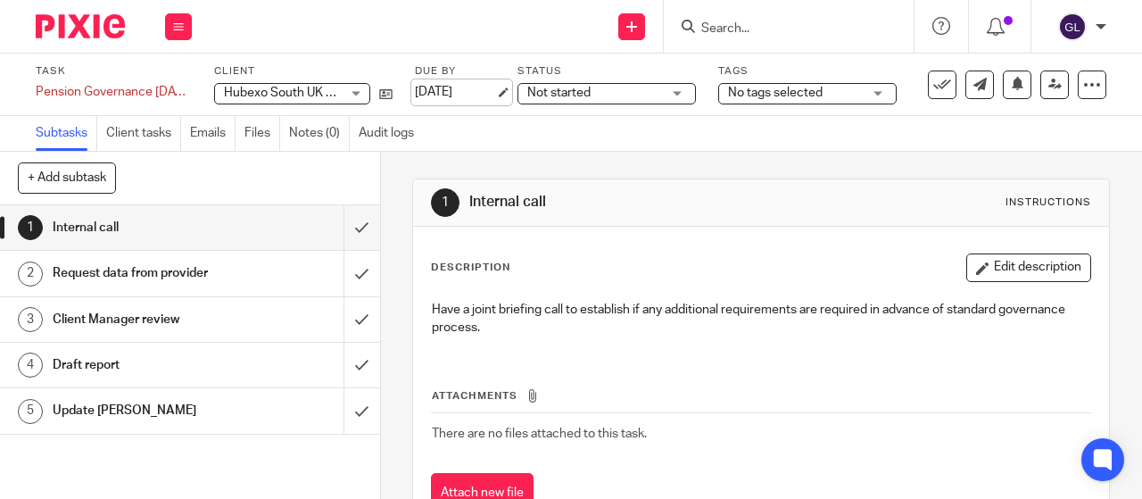
click at [436, 88] on link "[DATE]" at bounding box center [455, 92] width 80 height 19
click at [560, 92] on span "Not started" at bounding box center [558, 93] width 63 height 12
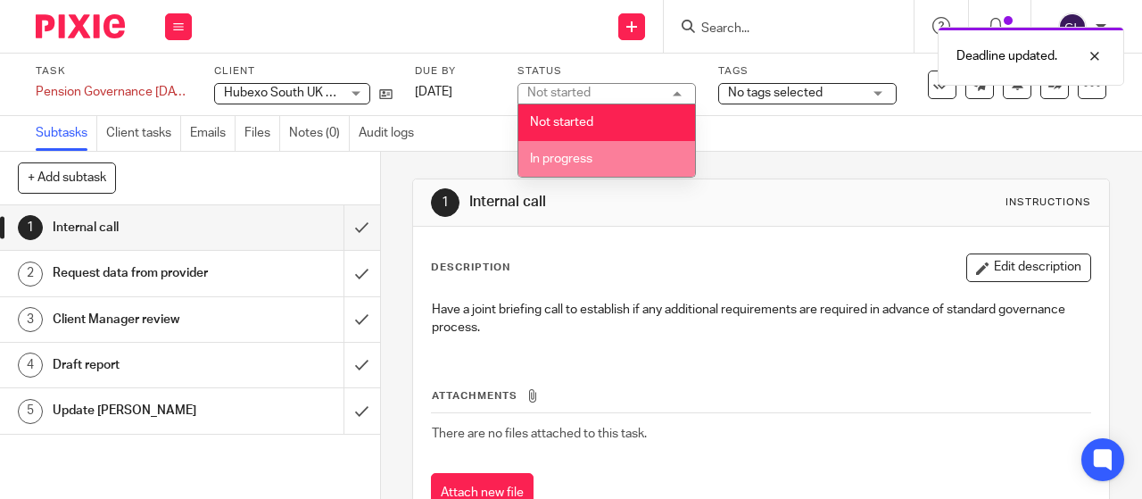
click at [547, 160] on span "In progress" at bounding box center [561, 159] width 62 height 12
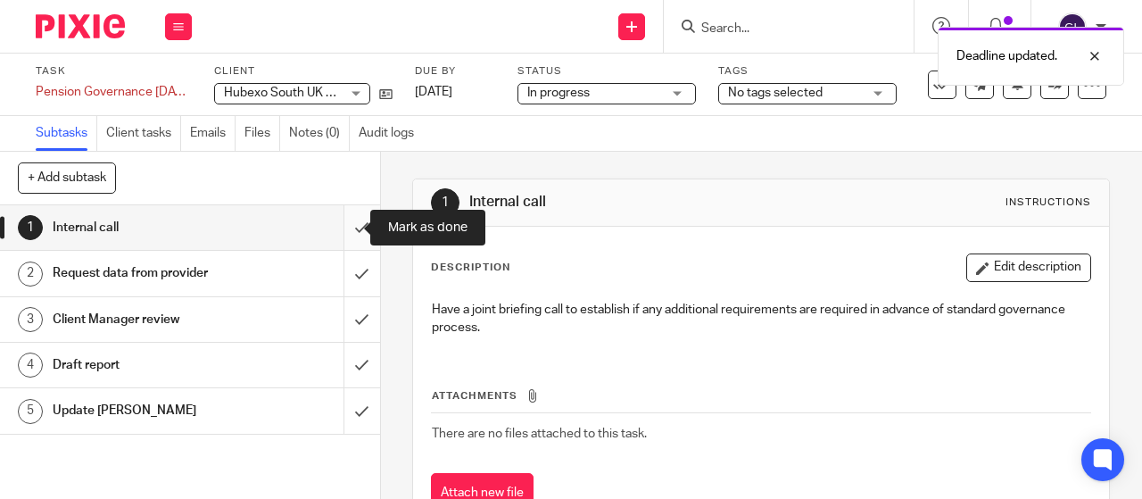
click at [342, 224] on input "submit" at bounding box center [190, 227] width 380 height 45
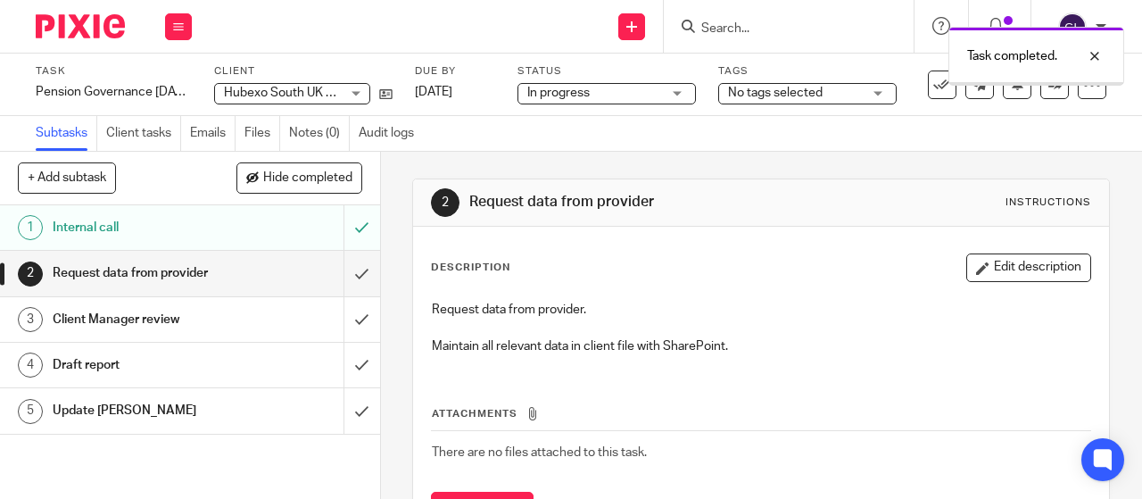
click at [349, 274] on input "submit" at bounding box center [190, 273] width 380 height 45
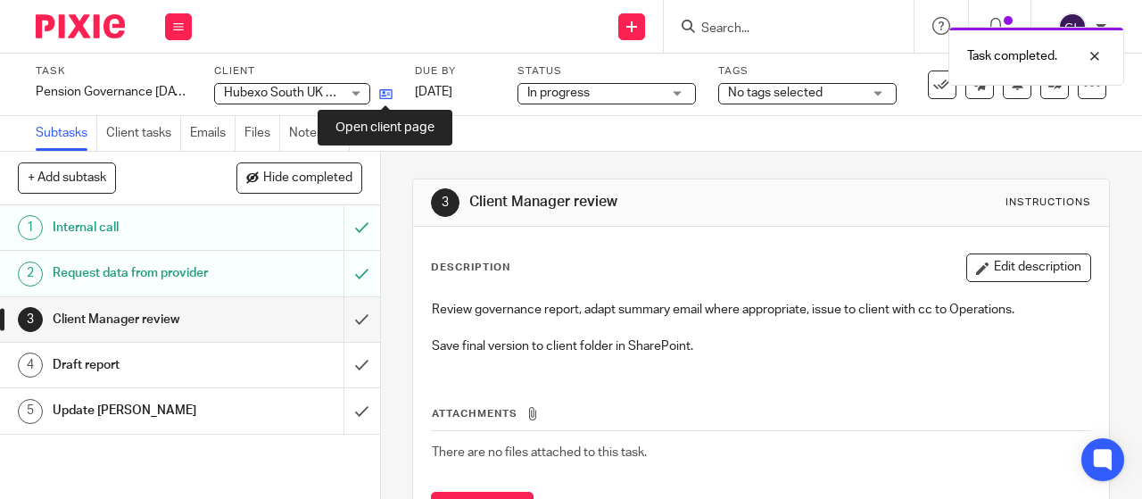
click at [384, 95] on icon at bounding box center [385, 93] width 13 height 13
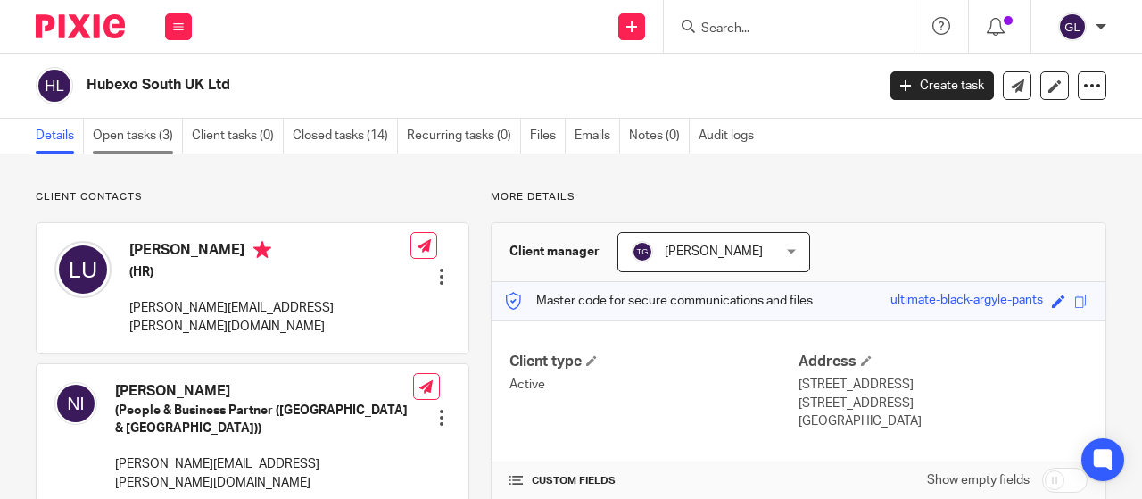
click at [137, 137] on link "Open tasks (3)" at bounding box center [138, 136] width 90 height 35
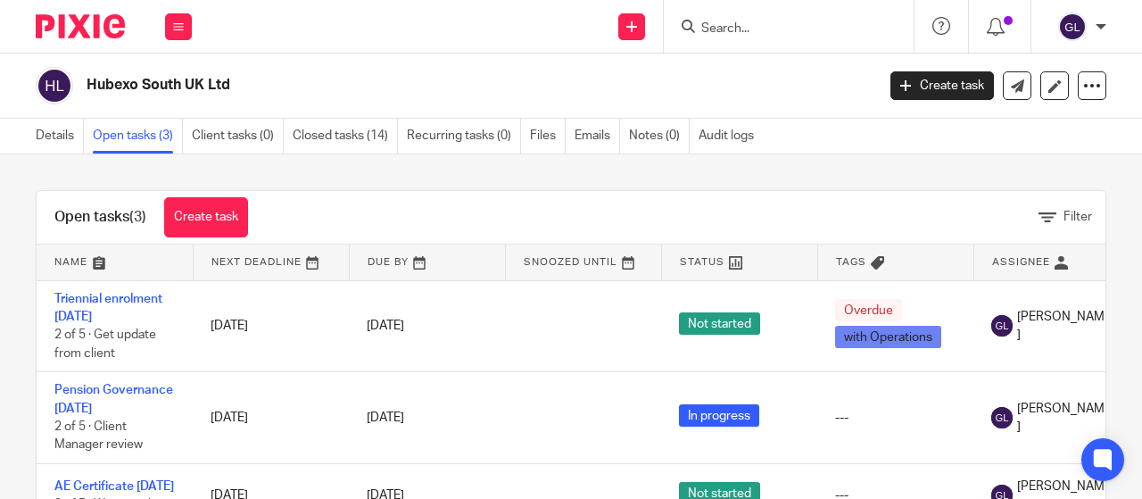
click at [698, 24] on div at bounding box center [786, 26] width 208 height 22
click at [728, 29] on input "Search" at bounding box center [780, 29] width 161 height 16
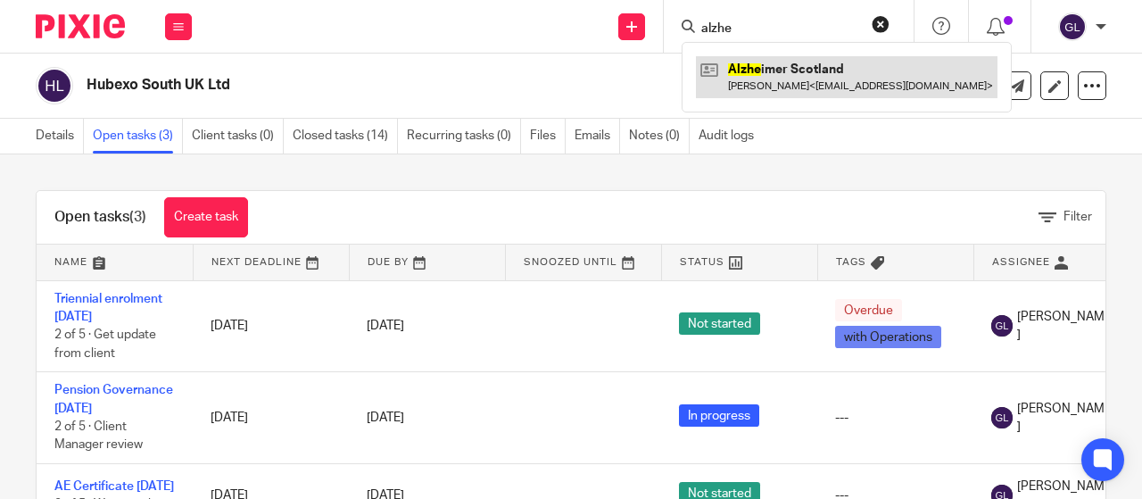
type input "alzhe"
click at [775, 72] on link at bounding box center [847, 76] width 302 height 41
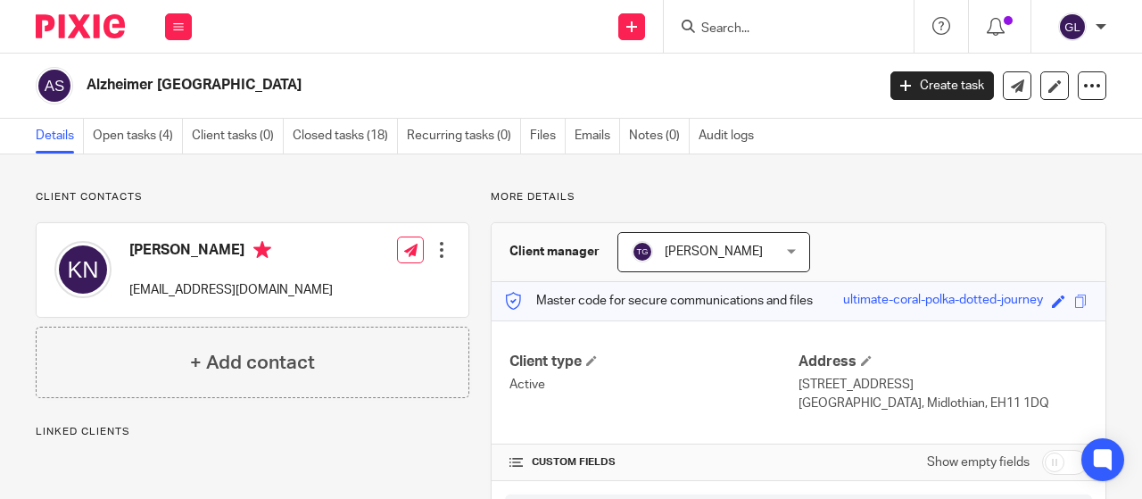
click at [132, 135] on link "Open tasks (4)" at bounding box center [138, 136] width 90 height 35
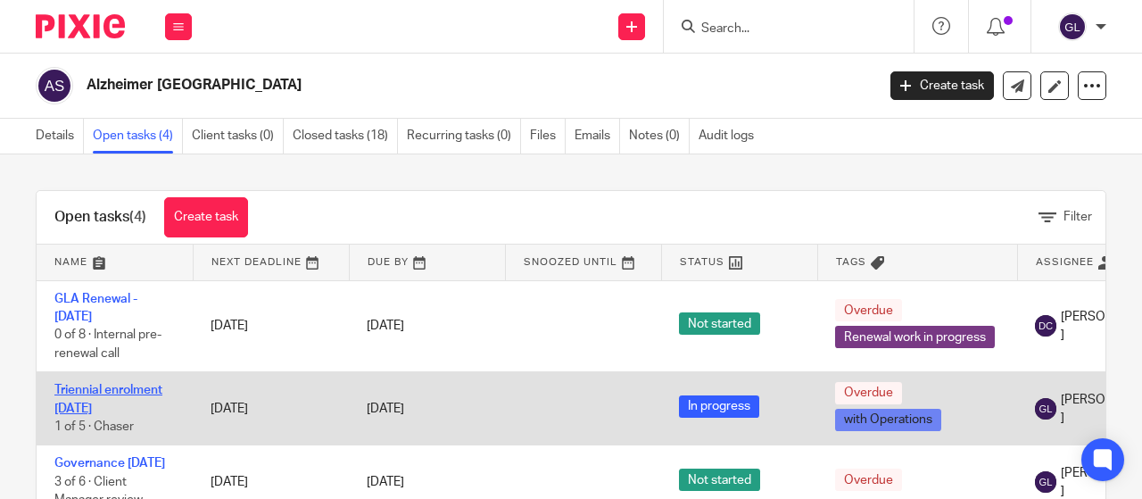
click at [104, 386] on link "Triennial enrolment [DATE]" at bounding box center [108, 399] width 108 height 30
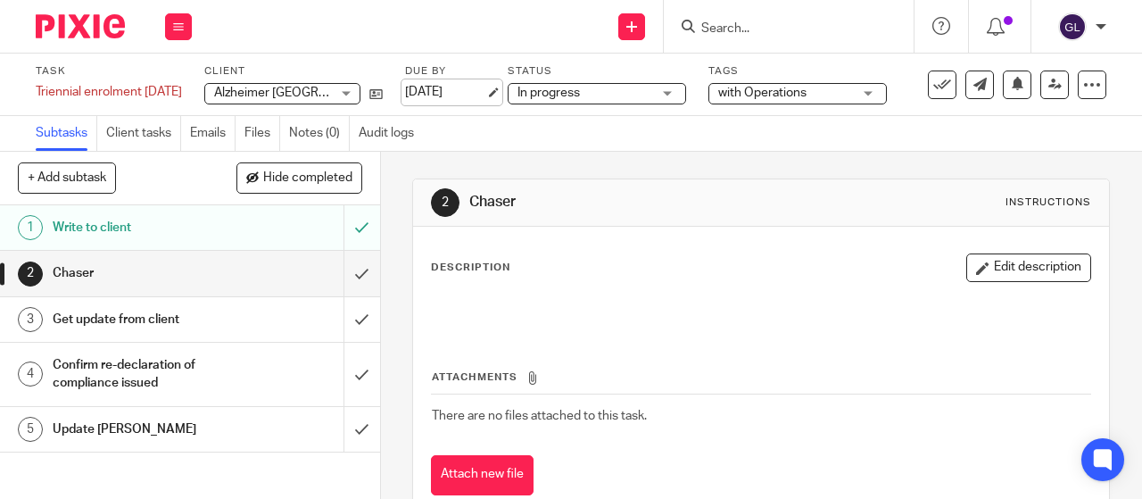
click at [444, 90] on link "[DATE]" at bounding box center [445, 92] width 80 height 19
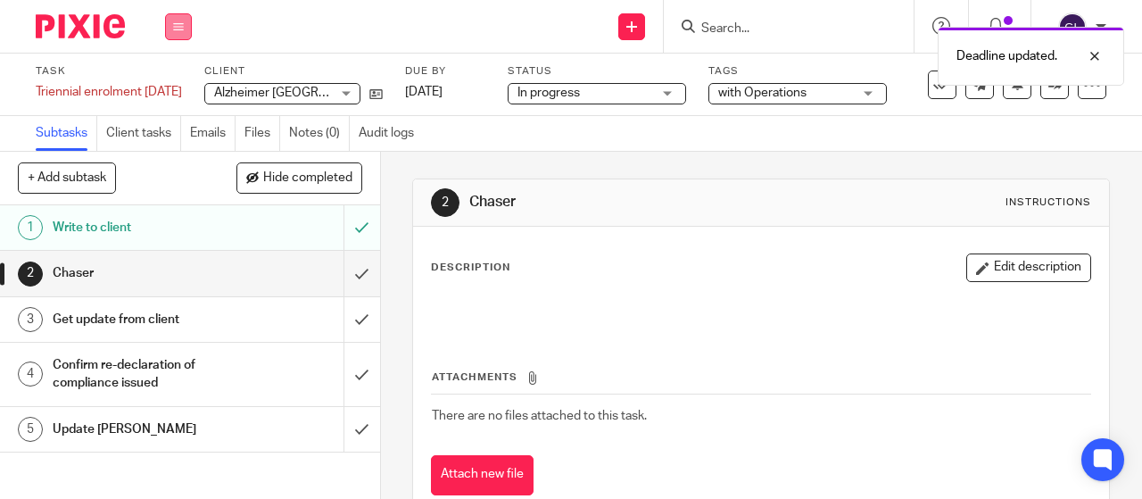
click at [186, 17] on button at bounding box center [178, 26] width 27 height 27
click at [170, 80] on link "Work" at bounding box center [169, 83] width 31 height 12
